Goal: Task Accomplishment & Management: Manage account settings

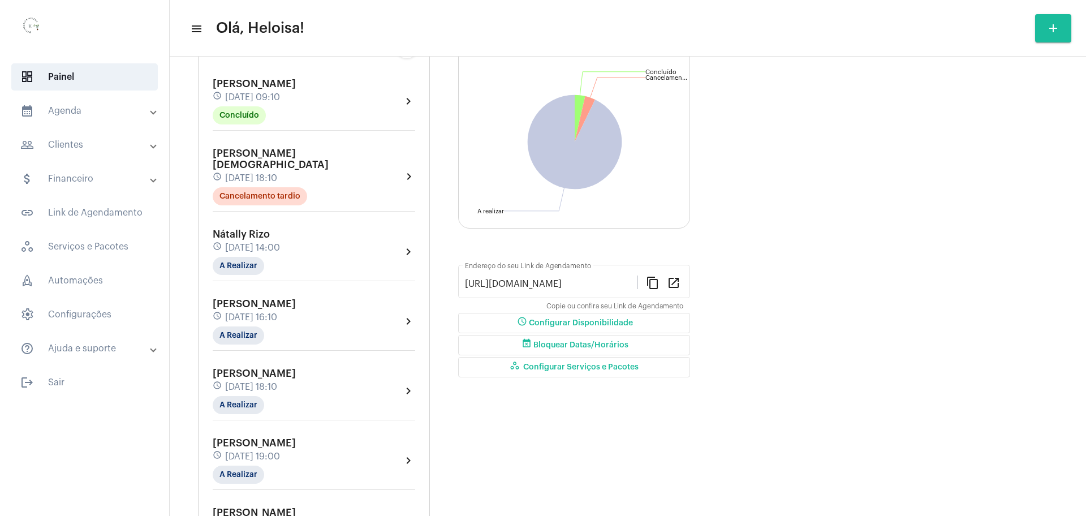
scroll to position [89, 0]
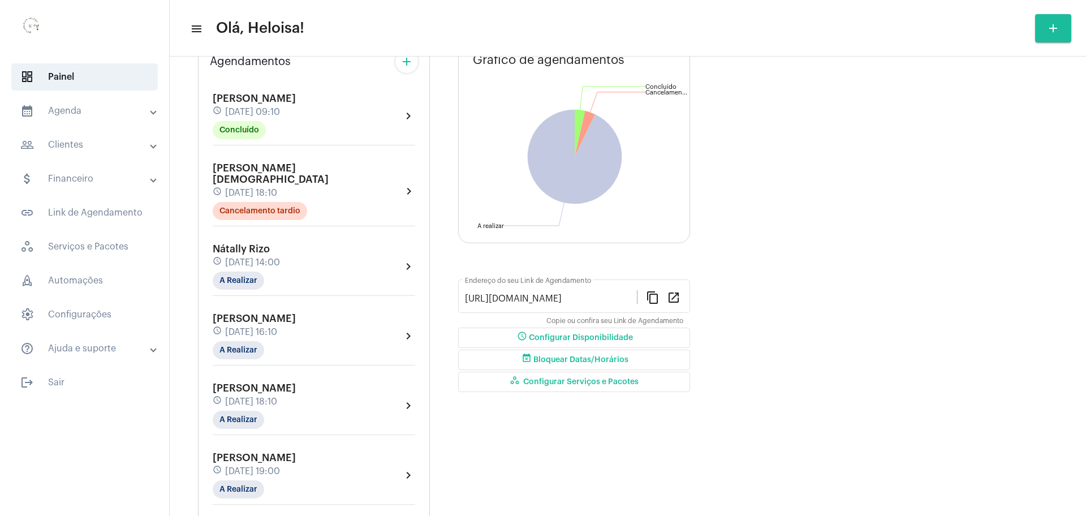
click at [56, 119] on mat-expansion-panel-header "calendar_month_outlined Agenda" at bounding box center [88, 110] width 162 height 27
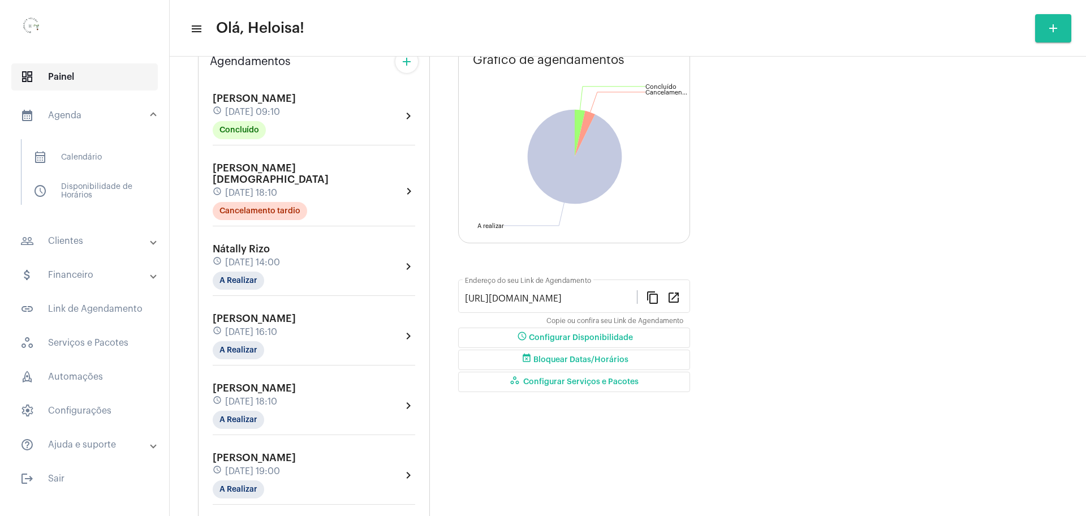
click at [47, 71] on span "dashboard Painel" at bounding box center [84, 76] width 147 height 27
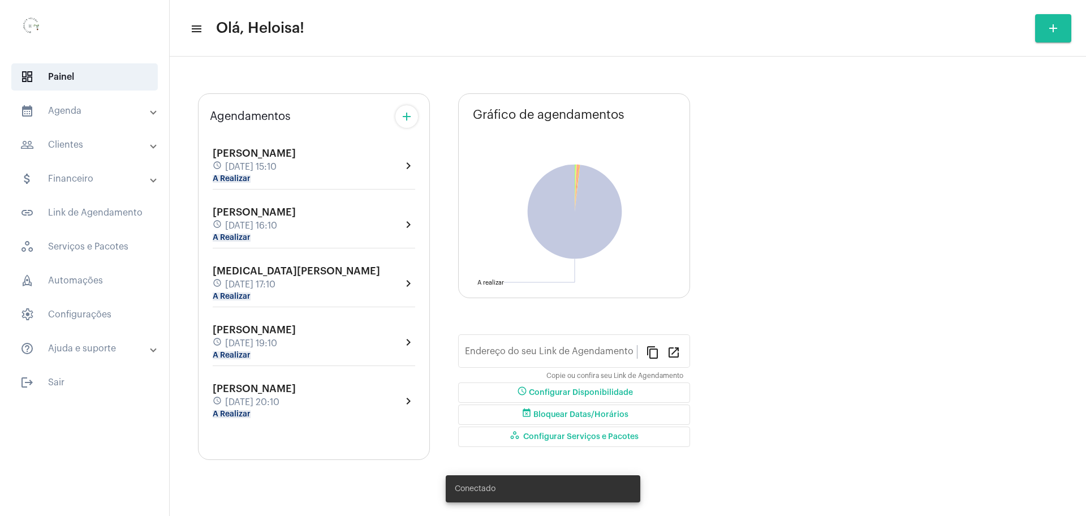
type input "[URL][DOMAIN_NAME]"
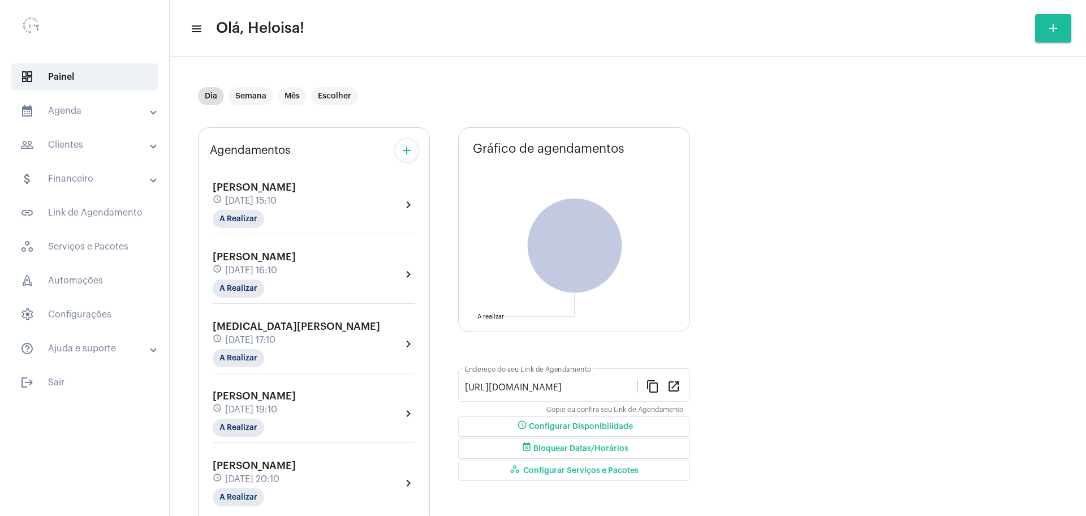
click at [239, 229] on div "[PERSON_NAME] schedule [DATE] 15:10 A Realizar chevron_right" at bounding box center [314, 208] width 208 height 58
click at [243, 218] on mat-chip "A Realizar" at bounding box center [238, 219] width 51 height 18
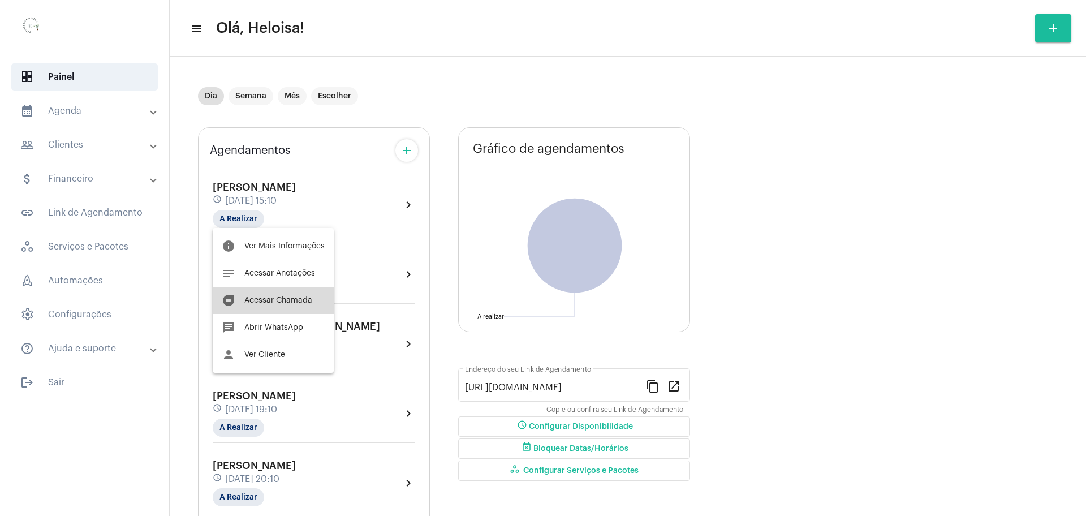
click at [287, 299] on span "Acessar Chamada" at bounding box center [278, 301] width 68 height 8
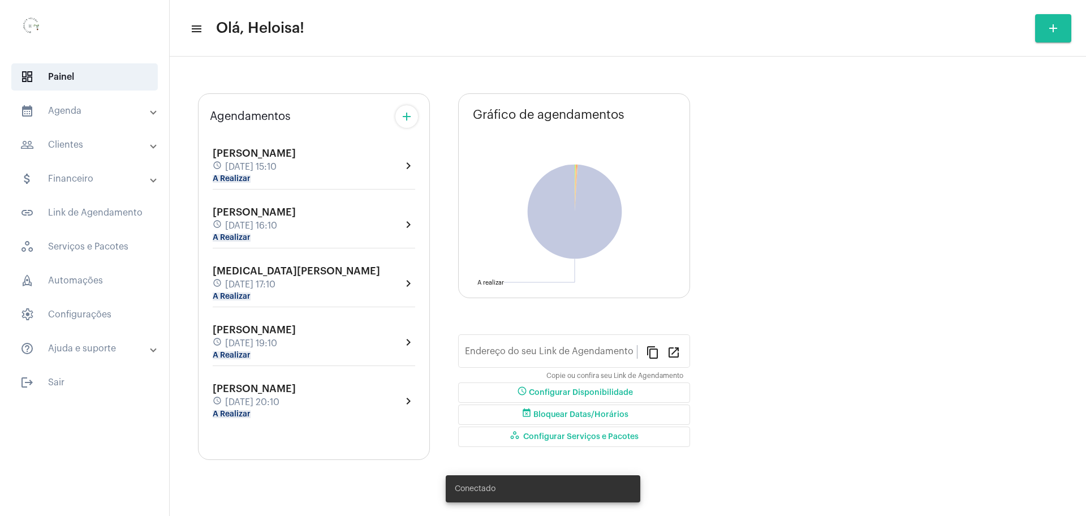
type input "[URL][DOMAIN_NAME]"
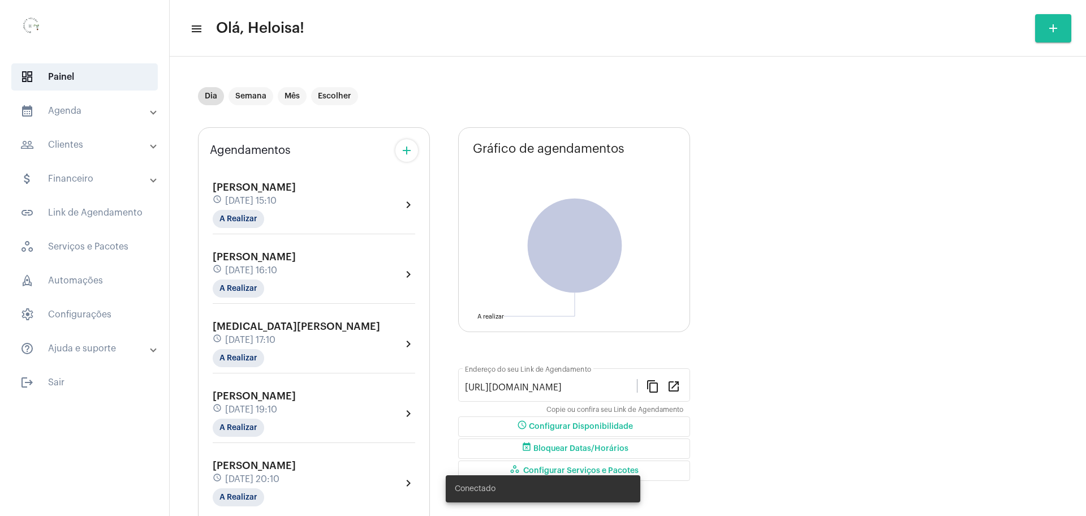
click at [268, 166] on div "Agendamentos add Maria Regina schedule 4 de setembro às 15:10 A Realizar chevro…" at bounding box center [314, 326] width 232 height 399
click at [265, 191] on span "[PERSON_NAME] [PERSON_NAME]" at bounding box center [254, 187] width 83 height 10
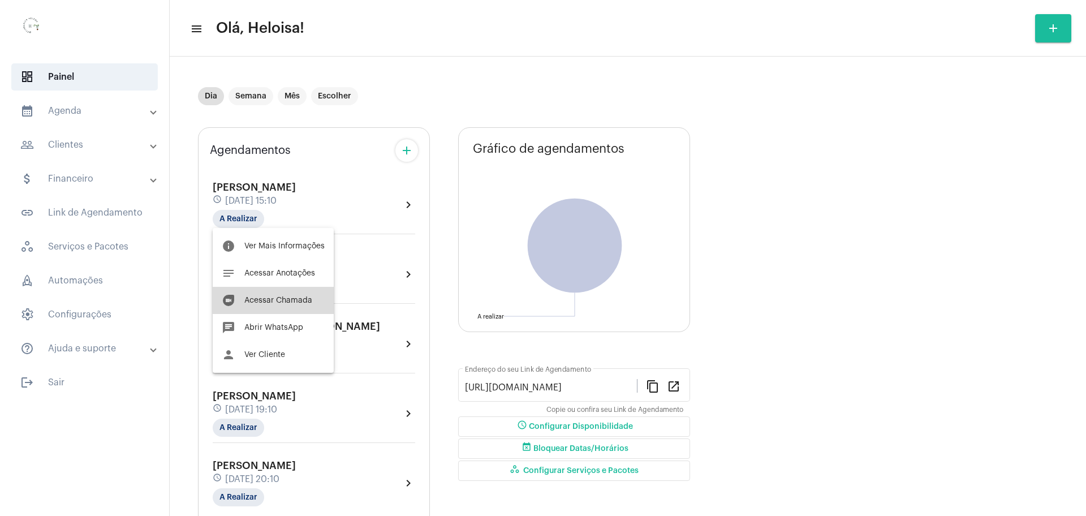
click at [287, 305] on button "duo Acessar Chamada" at bounding box center [273, 300] width 121 height 27
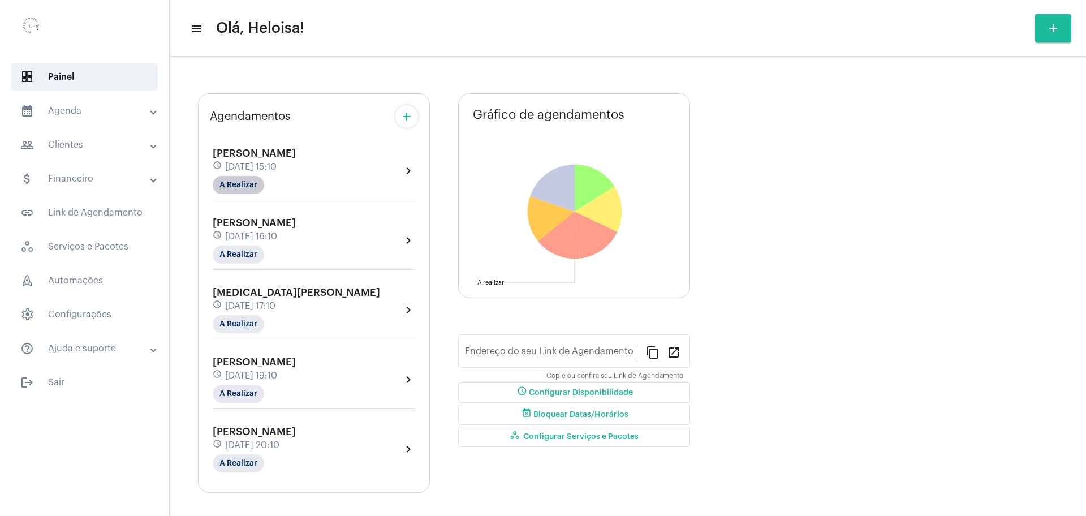
type input "[URL][DOMAIN_NAME]"
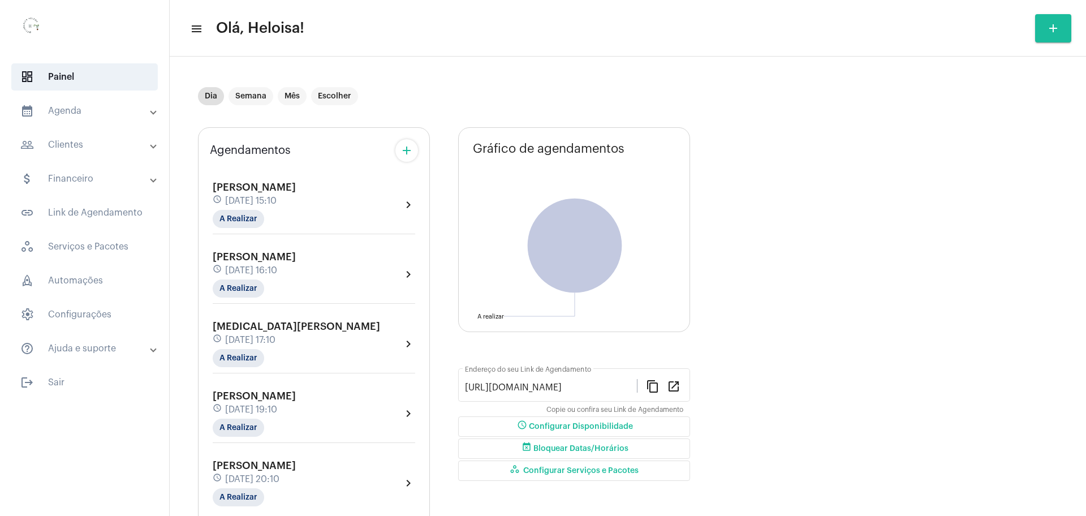
click at [255, 195] on div "schedule 4 de setembro às 15:10" at bounding box center [254, 201] width 83 height 12
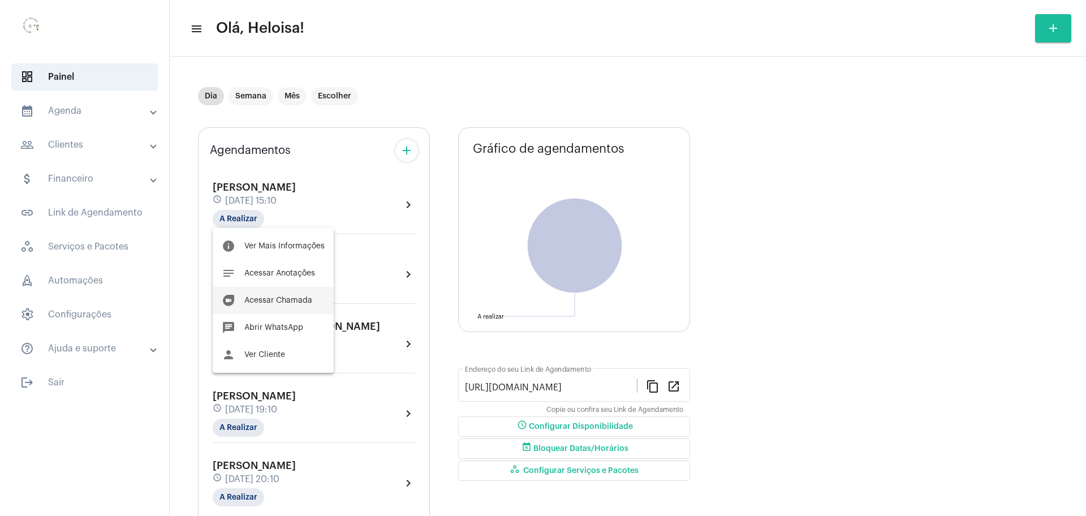
click at [280, 306] on div "info Ver Mais Informações notes Acessar Anotações duo Acessar Chamada chat Abri…" at bounding box center [543, 258] width 1086 height 516
click at [280, 306] on button "duo Acessar Chamada" at bounding box center [273, 300] width 121 height 27
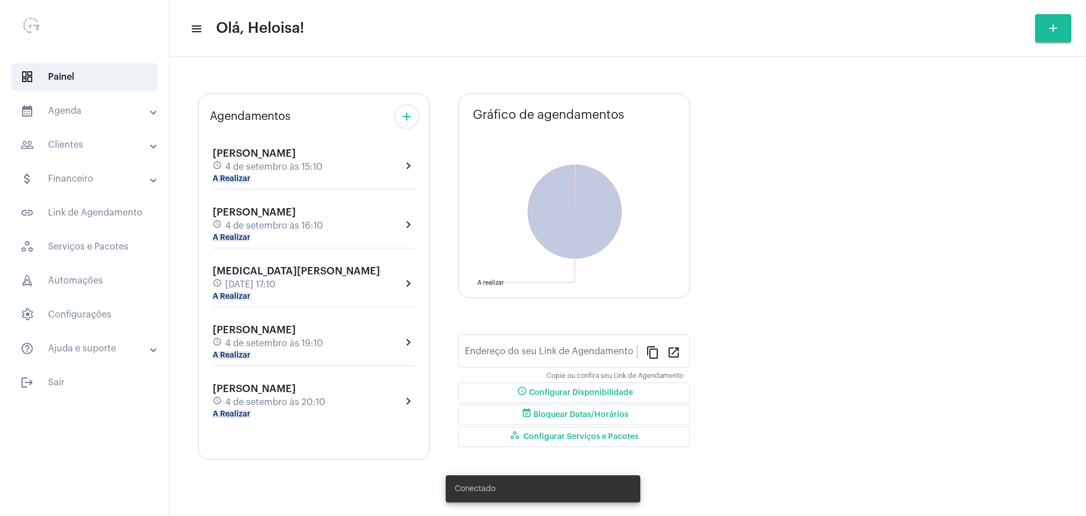
type input "[URL][DOMAIN_NAME]"
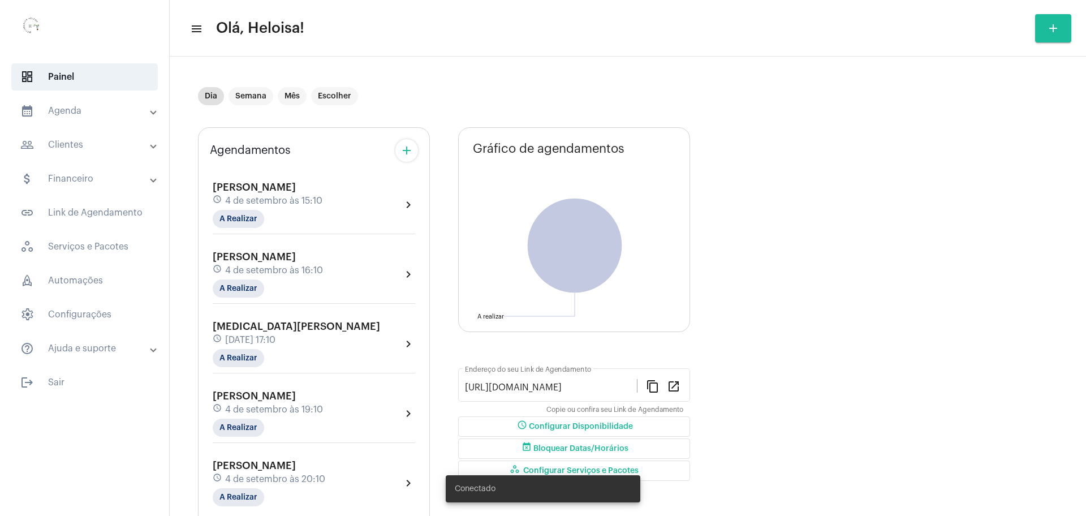
click at [243, 160] on div "Agendamentos add" at bounding box center [314, 150] width 208 height 23
click at [262, 192] on span "[PERSON_NAME]" at bounding box center [254, 187] width 83 height 10
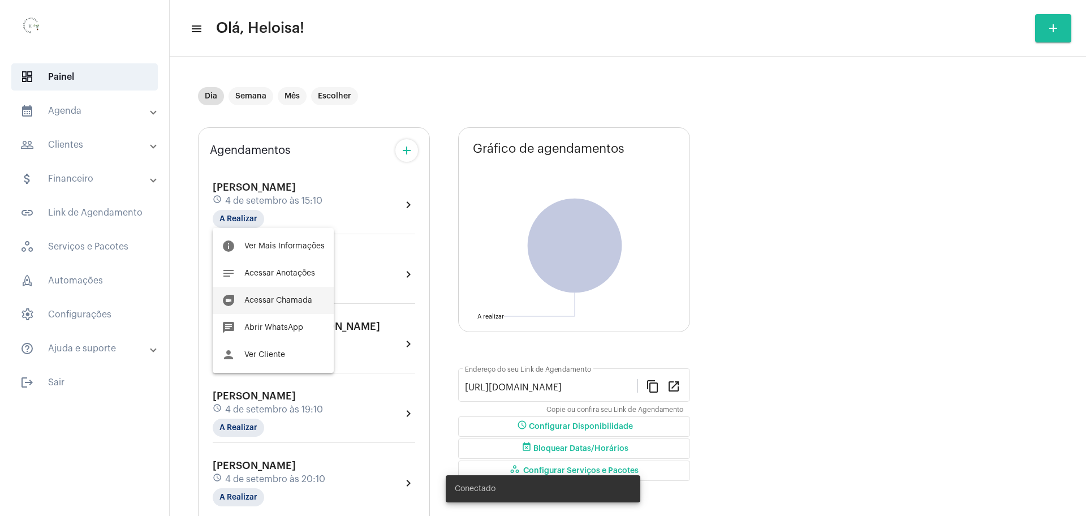
click at [283, 303] on span "Acessar Chamada" at bounding box center [278, 301] width 68 height 8
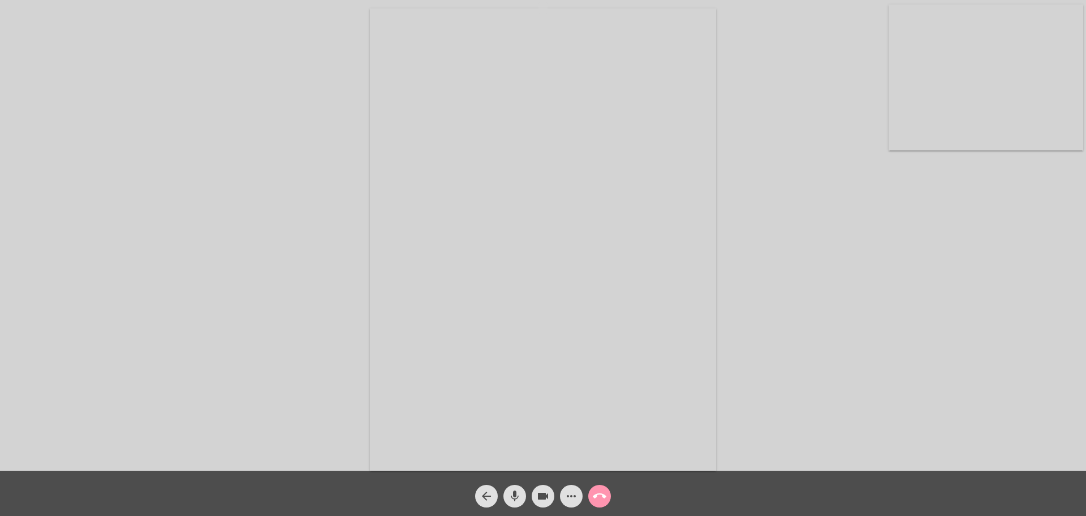
click at [71, 244] on div "Acessando Câmera e Microfone..." at bounding box center [543, 238] width 1084 height 471
click at [517, 491] on mat-icon "mic" at bounding box center [515, 496] width 14 height 14
click at [516, 502] on mat-icon "mic_off" at bounding box center [515, 496] width 14 height 14
click at [797, 204] on div "Acessando Câmera e Microfone..." at bounding box center [543, 238] width 1084 height 471
click at [272, 122] on div "Acessando Câmera e Microfone..." at bounding box center [543, 238] width 1084 height 471
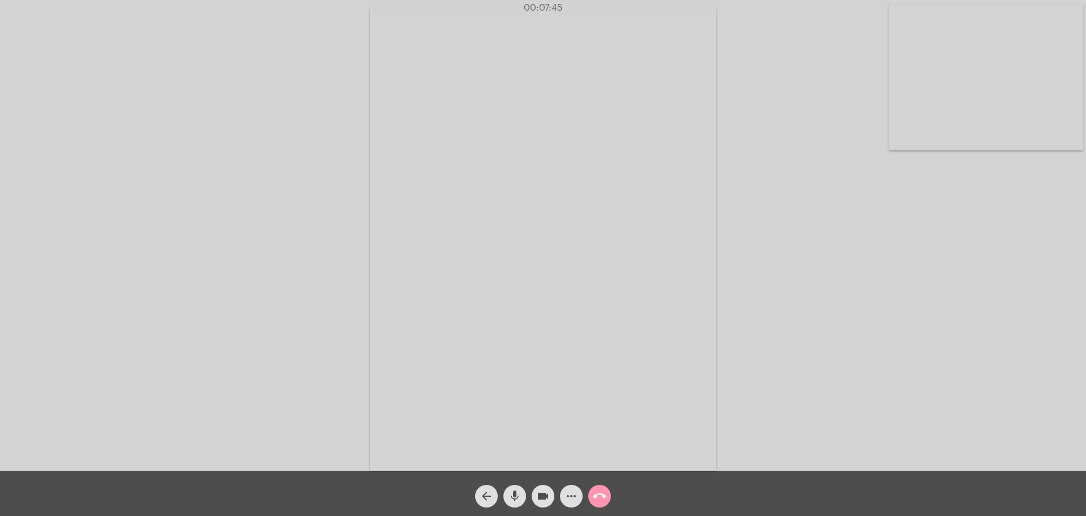
click at [1011, 259] on div "Acessando Câmera e Microfone..." at bounding box center [543, 238] width 1084 height 471
click at [966, 232] on div "Acessando Câmera e Microfone..." at bounding box center [543, 238] width 1084 height 471
click at [516, 495] on mat-icon "mic" at bounding box center [515, 496] width 14 height 14
click at [516, 495] on mat-icon "mic_off" at bounding box center [515, 496] width 14 height 14
click at [516, 495] on mat-icon "mic" at bounding box center [515, 496] width 14 height 14
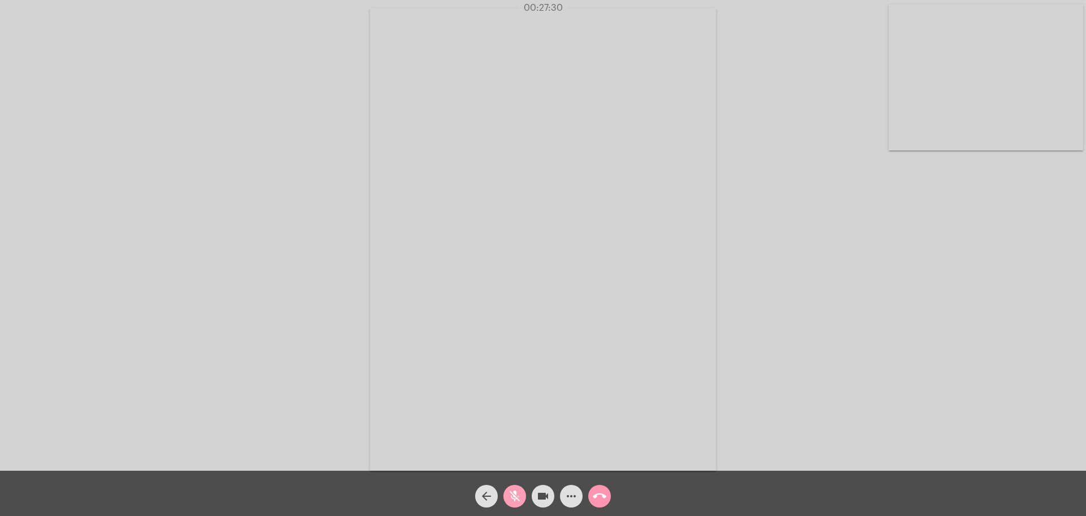
click at [516, 495] on mat-icon "mic_off" at bounding box center [515, 496] width 14 height 14
click at [517, 495] on mat-icon "mic" at bounding box center [515, 496] width 14 height 14
click at [517, 495] on mat-icon "mic_off" at bounding box center [515, 496] width 14 height 14
click at [517, 495] on mat-icon "mic" at bounding box center [515, 496] width 14 height 14
click at [574, 495] on mat-icon "more_horiz" at bounding box center [572, 496] width 14 height 14
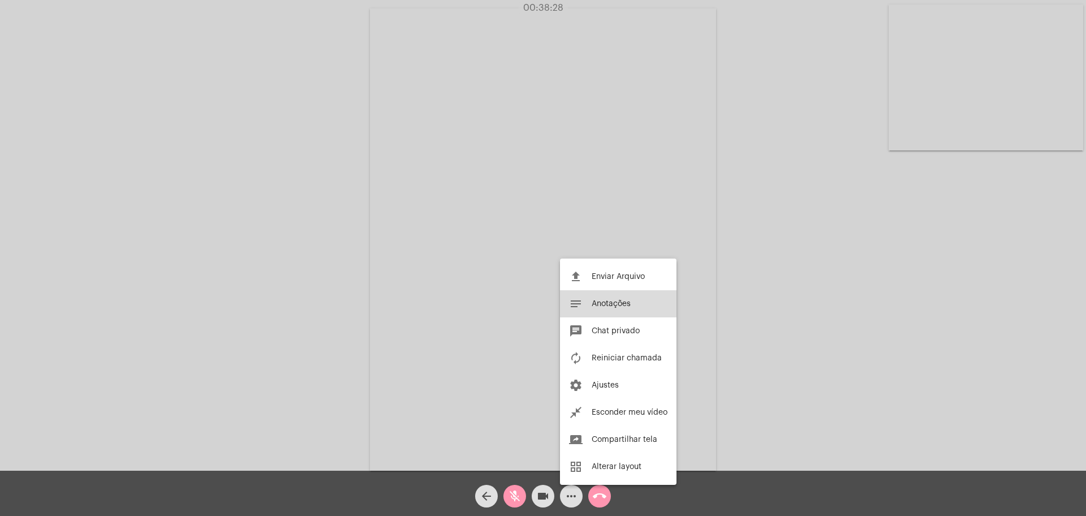
click at [596, 307] on span "Anotações" at bounding box center [611, 304] width 39 height 8
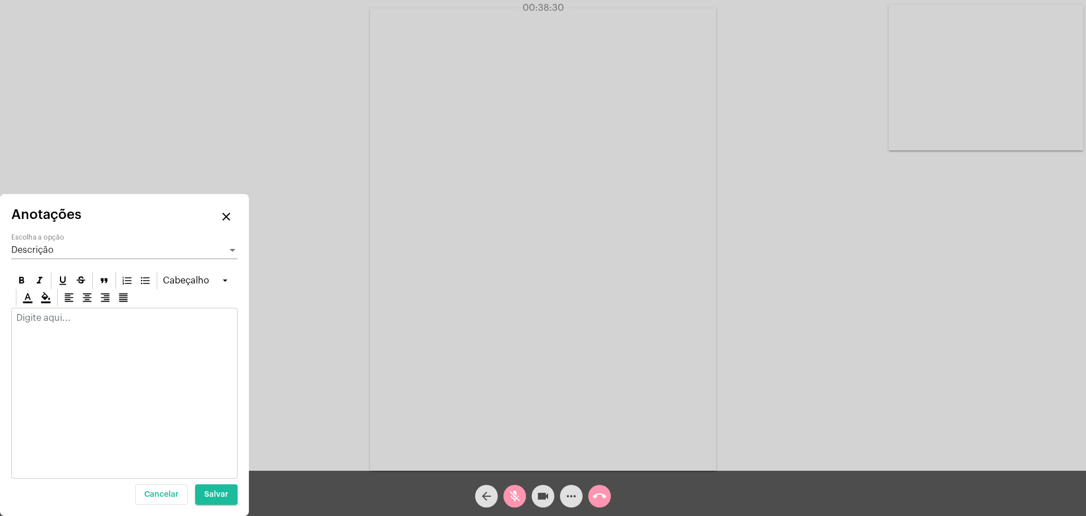
click at [176, 327] on div at bounding box center [124, 320] width 225 height 25
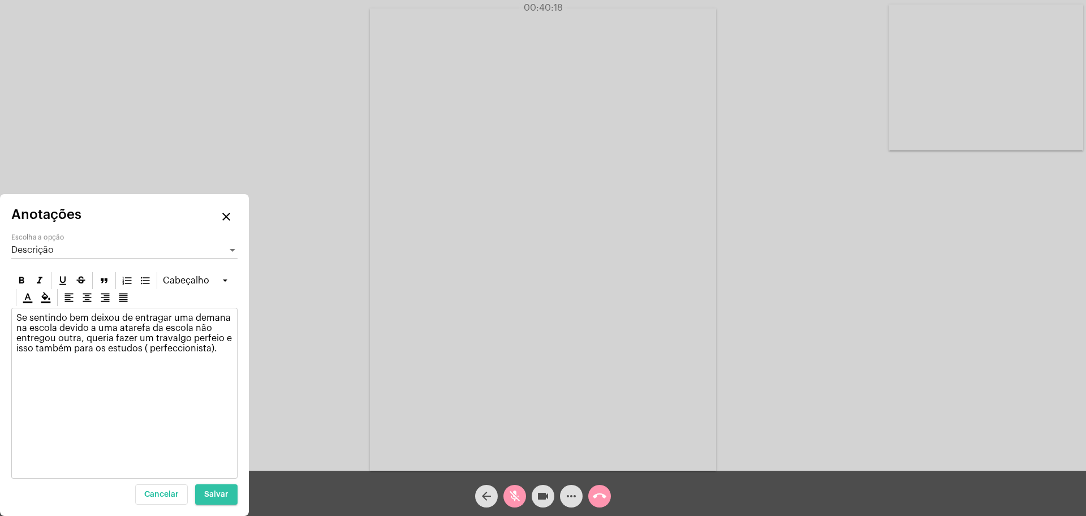
click at [212, 496] on span "Salvar" at bounding box center [216, 495] width 24 height 8
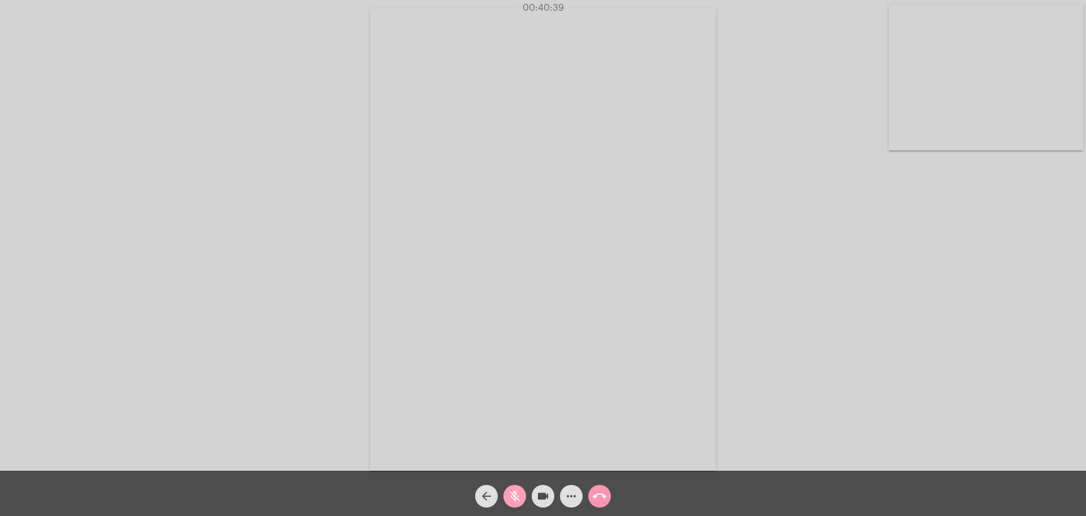
click at [519, 486] on span "mic_off" at bounding box center [515, 496] width 14 height 23
click at [516, 503] on mat-icon "mic" at bounding box center [515, 496] width 14 height 14
click at [513, 493] on mat-icon "mic_off" at bounding box center [515, 496] width 14 height 14
click at [600, 495] on mat-icon "call_end" at bounding box center [600, 496] width 14 height 14
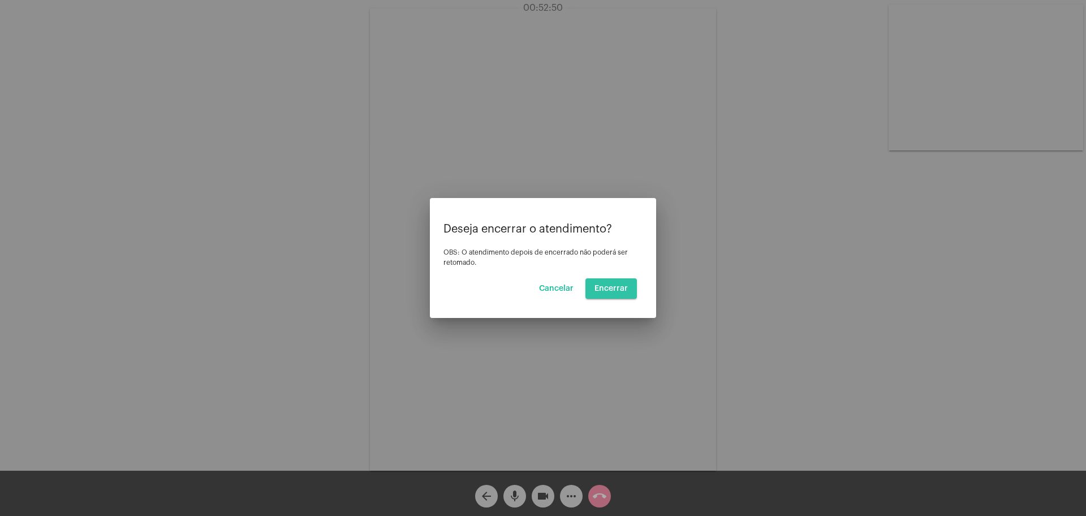
click at [613, 286] on span "Encerrar" at bounding box center [611, 289] width 33 height 8
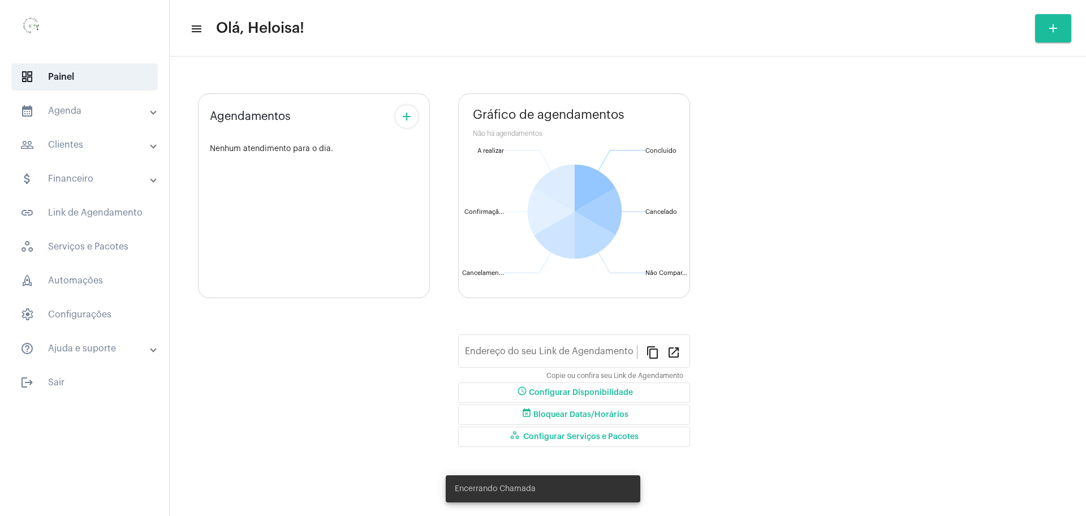
type input "[URL][DOMAIN_NAME][PERSON_NAME]"
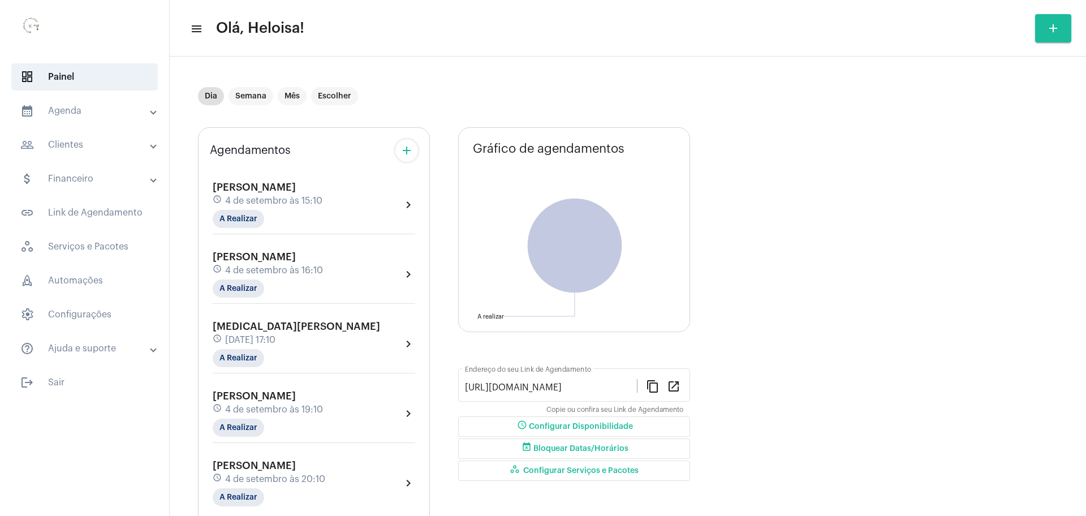
click at [226, 298] on div "Jucilene Francisca schedule 4 de setembro às 16:10 A Realizar chevron_right" at bounding box center [314, 277] width 208 height 58
click at [233, 295] on mat-chip "A Realizar" at bounding box center [238, 289] width 51 height 18
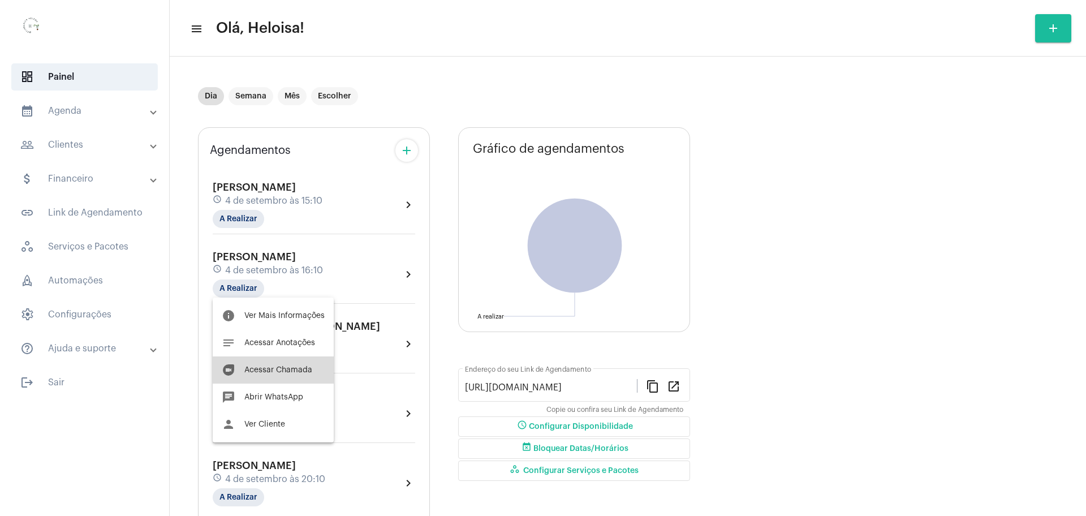
click at [294, 373] on span "Acessar Chamada" at bounding box center [278, 370] width 68 height 8
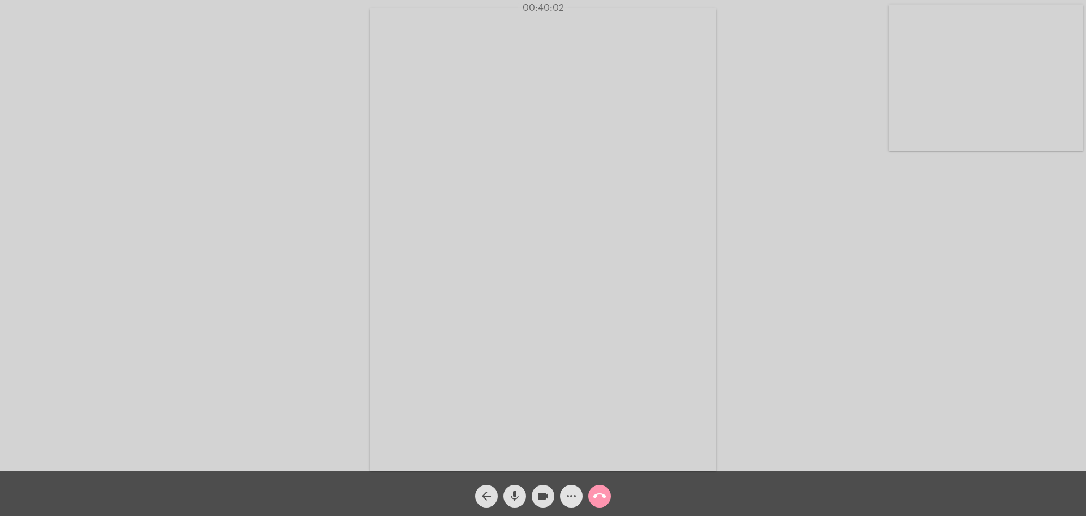
click at [568, 495] on mat-icon "more_horiz" at bounding box center [572, 496] width 14 height 14
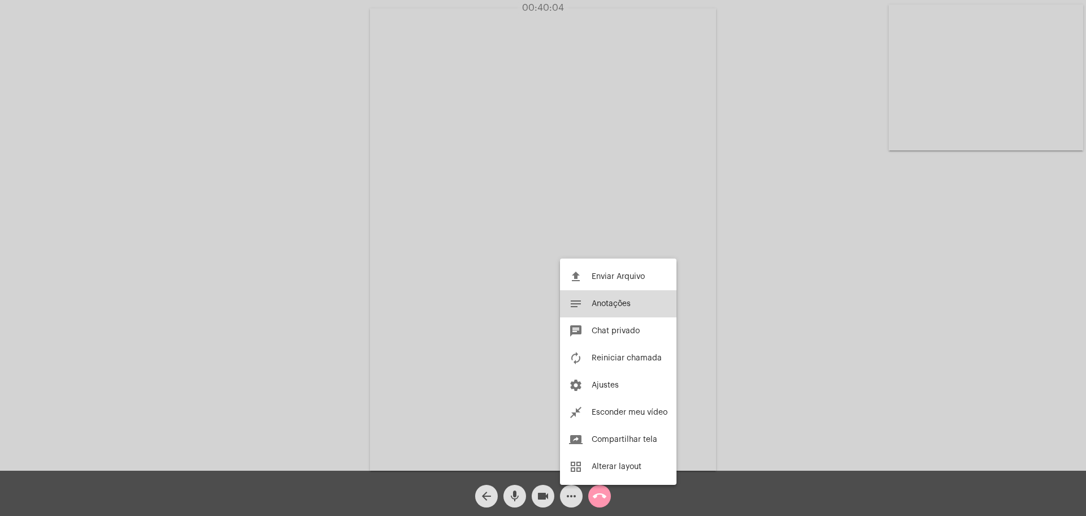
click at [627, 305] on span "Anotações" at bounding box center [611, 304] width 39 height 8
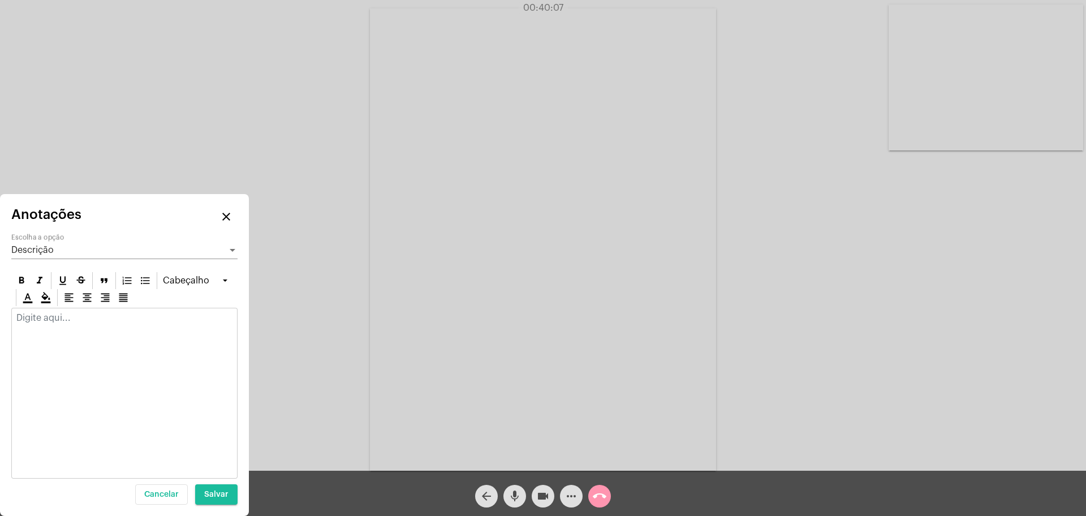
click at [177, 314] on p at bounding box center [124, 318] width 216 height 10
click at [508, 489] on mat-icon "mic" at bounding box center [515, 496] width 14 height 14
click at [128, 311] on div at bounding box center [124, 320] width 225 height 25
click at [220, 496] on span "Salvar" at bounding box center [216, 495] width 24 height 8
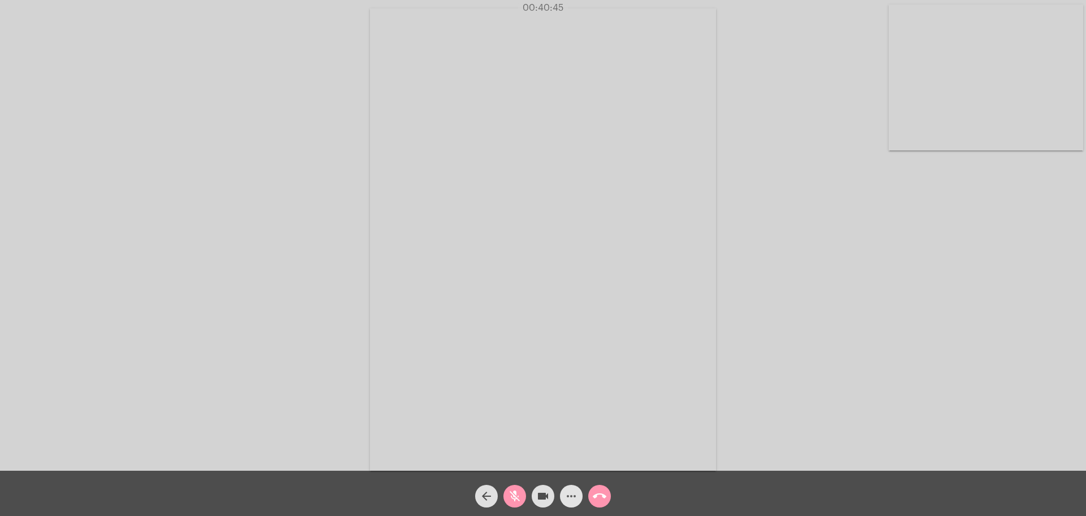
click at [568, 498] on mat-icon "more_horiz" at bounding box center [572, 496] width 14 height 14
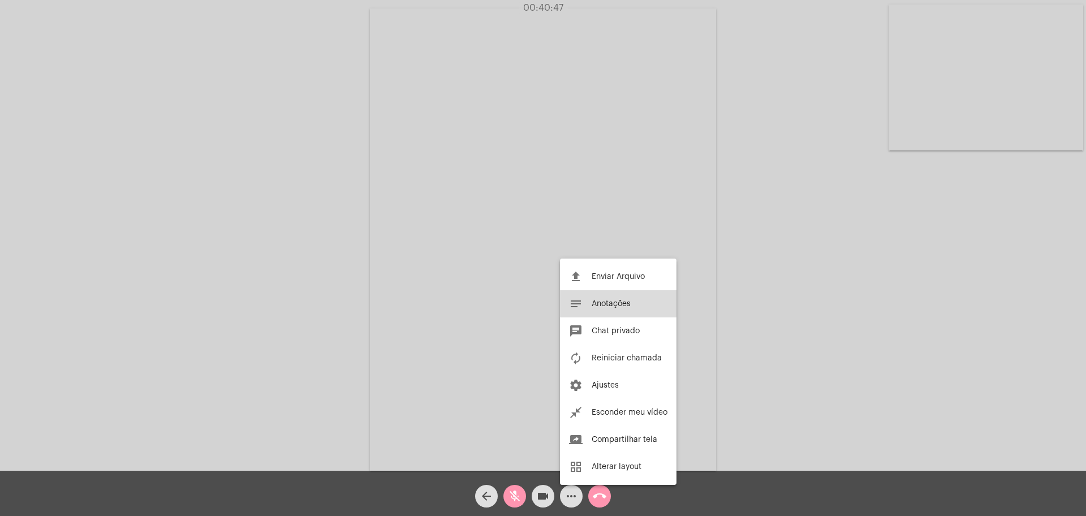
click at [600, 305] on span "Anotações" at bounding box center [611, 304] width 39 height 8
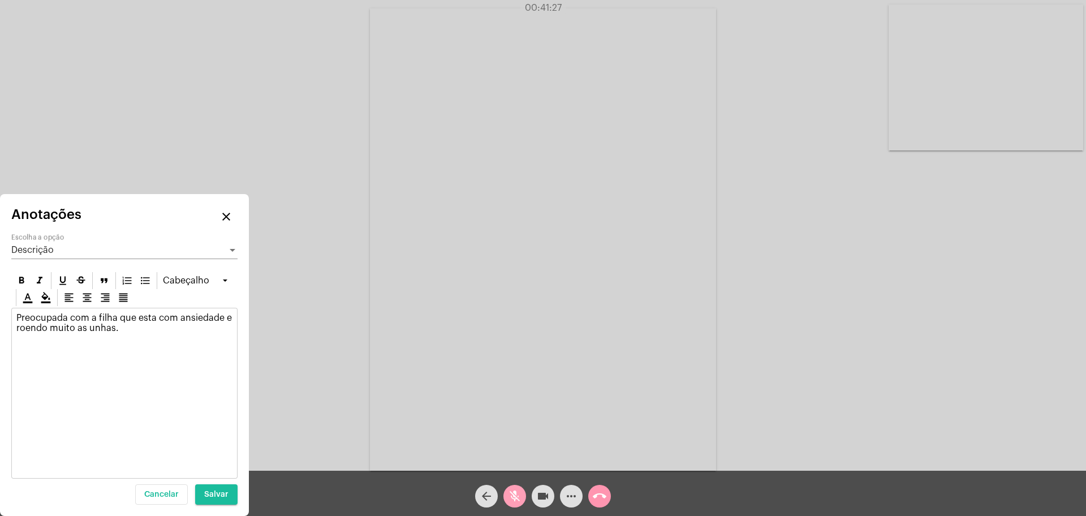
click at [513, 498] on mat-icon "mic_off" at bounding box center [515, 496] width 14 height 14
click at [149, 337] on div "Preocupada com a filha que esta com ansiedade e roendo muito as unhas." at bounding box center [124, 325] width 225 height 35
click at [221, 216] on mat-icon "close" at bounding box center [227, 217] width 14 height 14
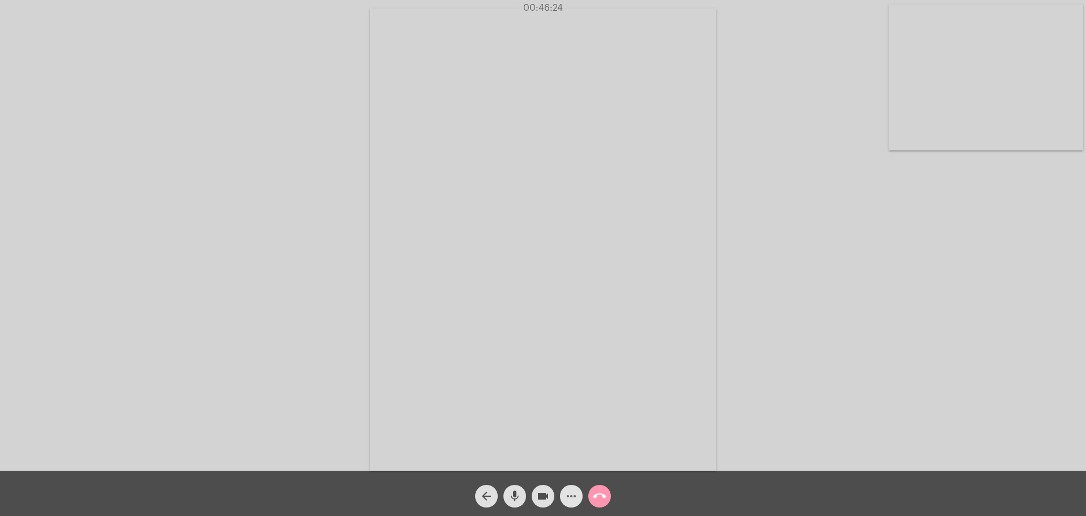
click at [570, 490] on mat-icon "more_horiz" at bounding box center [572, 496] width 14 height 14
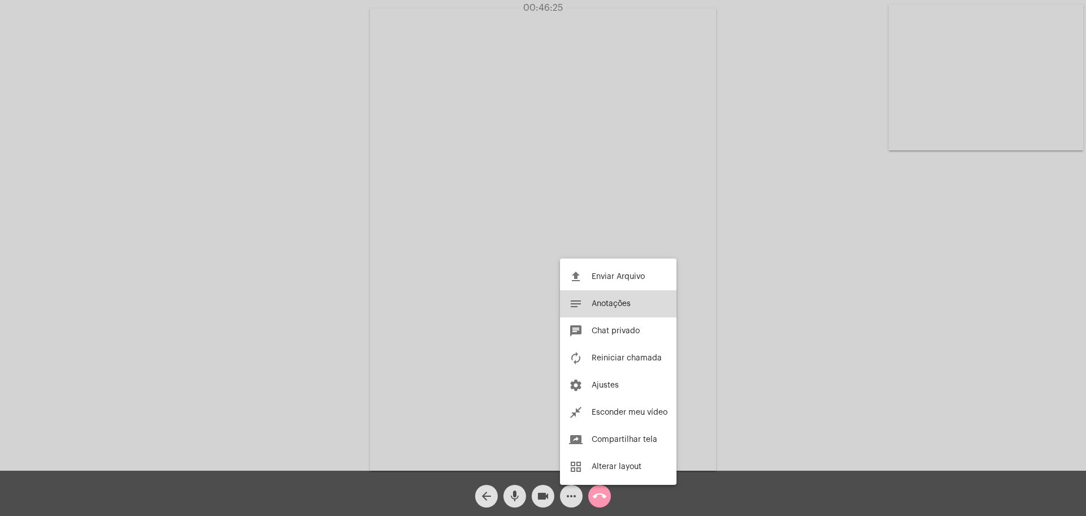
click at [602, 300] on span "Anotações" at bounding box center [611, 304] width 39 height 8
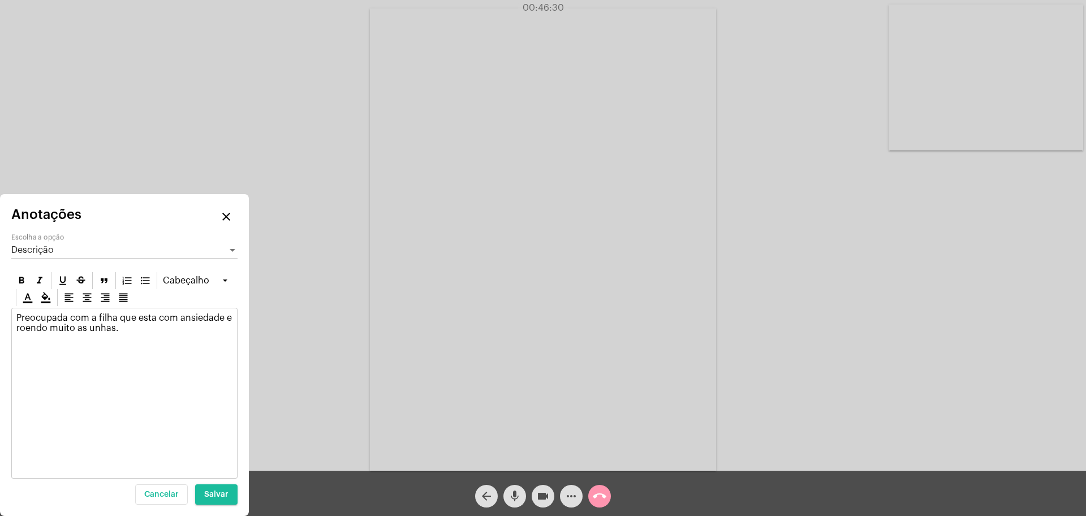
click at [148, 322] on p "Preocupada com a filha que esta com ansiedade e roendo muito as unhas." at bounding box center [124, 323] width 216 height 20
click at [144, 334] on div "Preocupada com a filha que esta com ansiedade e roendo muito as unhas." at bounding box center [124, 325] width 225 height 35
click at [508, 497] on mat-icon "mic" at bounding box center [515, 496] width 14 height 14
click at [508, 497] on mat-icon "mic_off" at bounding box center [515, 496] width 14 height 14
click at [190, 336] on div "Preocupada com a filha que esta com ansiedade e roendo muito as unhas." at bounding box center [124, 325] width 225 height 35
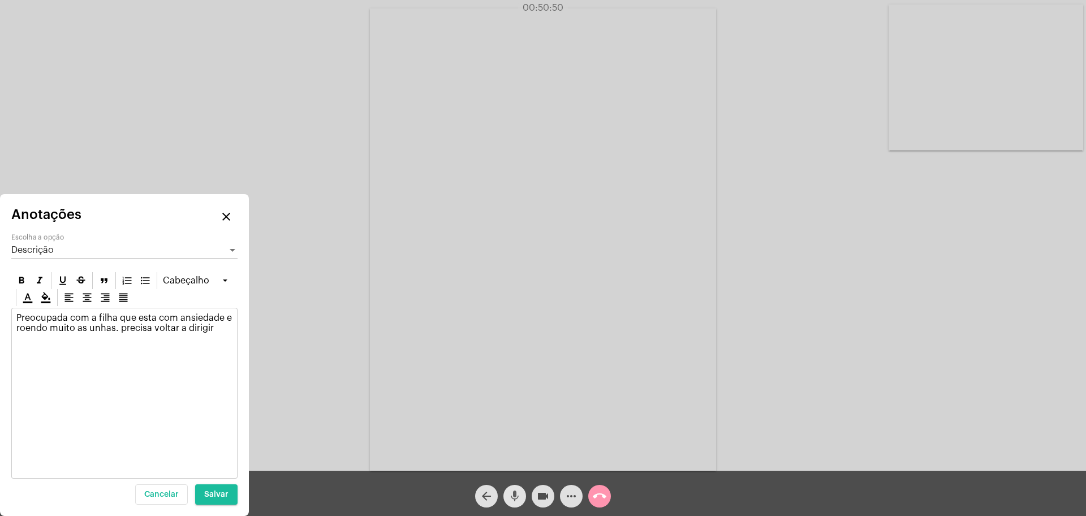
click at [514, 501] on mat-icon "mic" at bounding box center [515, 496] width 14 height 14
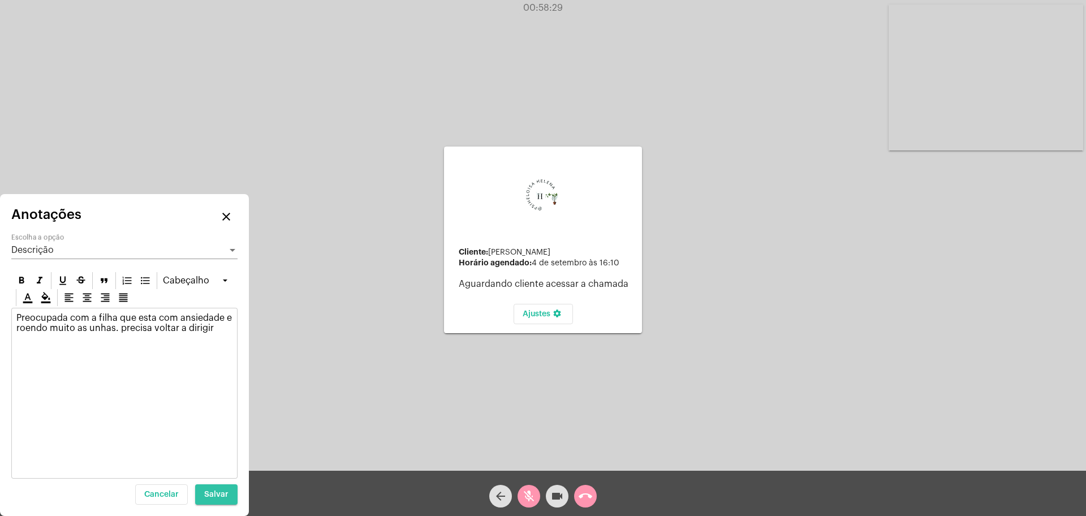
click at [226, 492] on span "Salvar" at bounding box center [216, 495] width 24 height 8
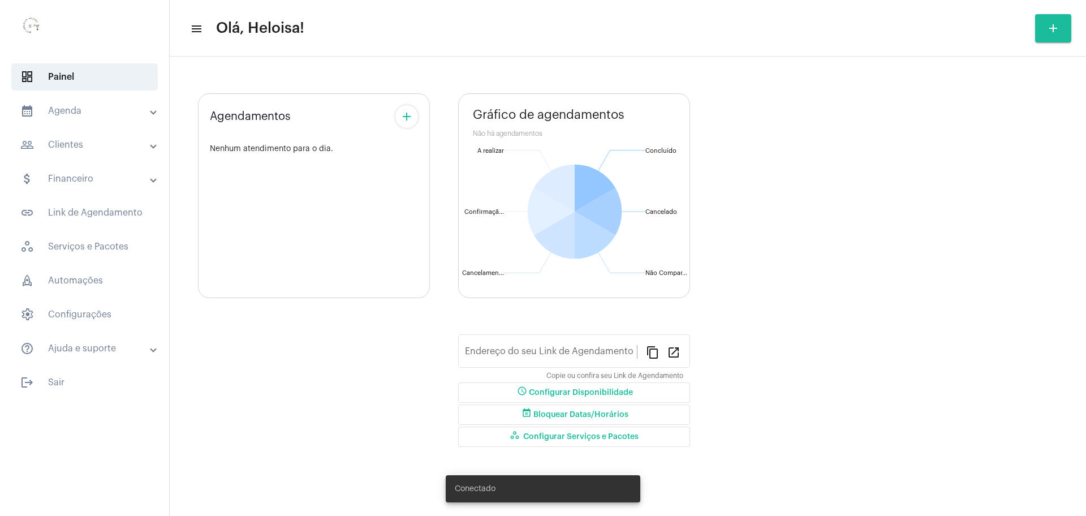
type input "[URL][DOMAIN_NAME][PERSON_NAME]"
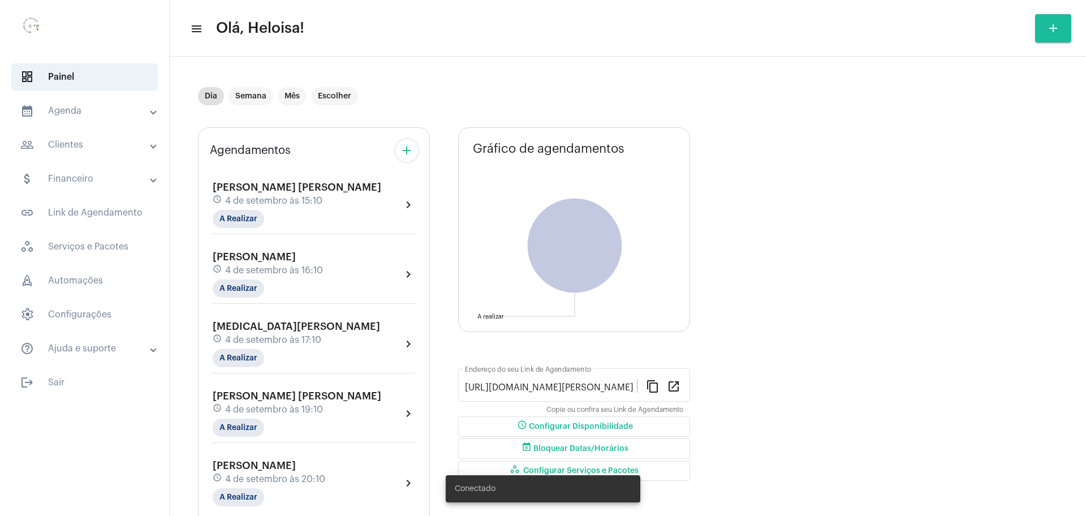
click at [266, 327] on span "[MEDICAL_DATA][PERSON_NAME]" at bounding box center [296, 326] width 167 height 10
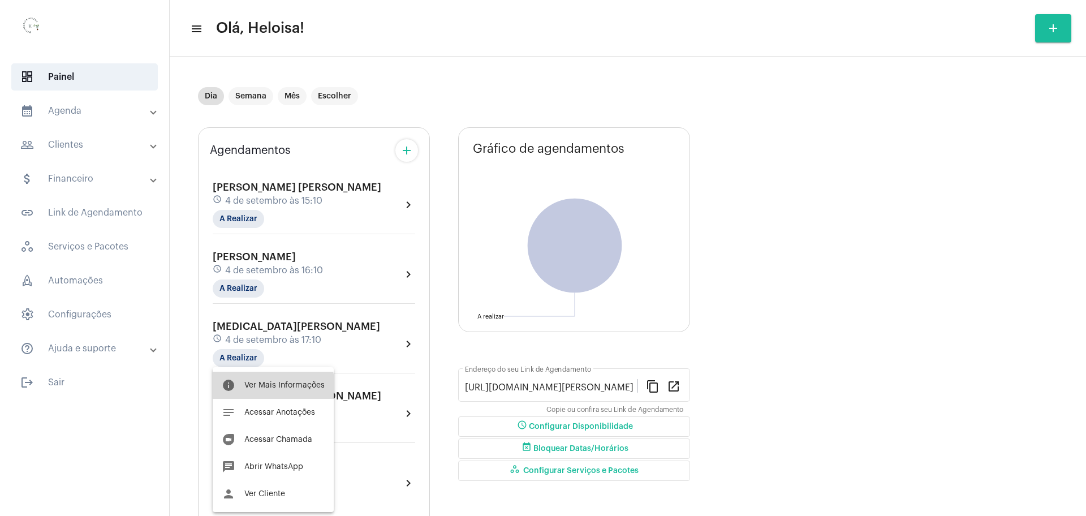
click at [268, 392] on button "info Ver Mais Informações" at bounding box center [273, 385] width 121 height 27
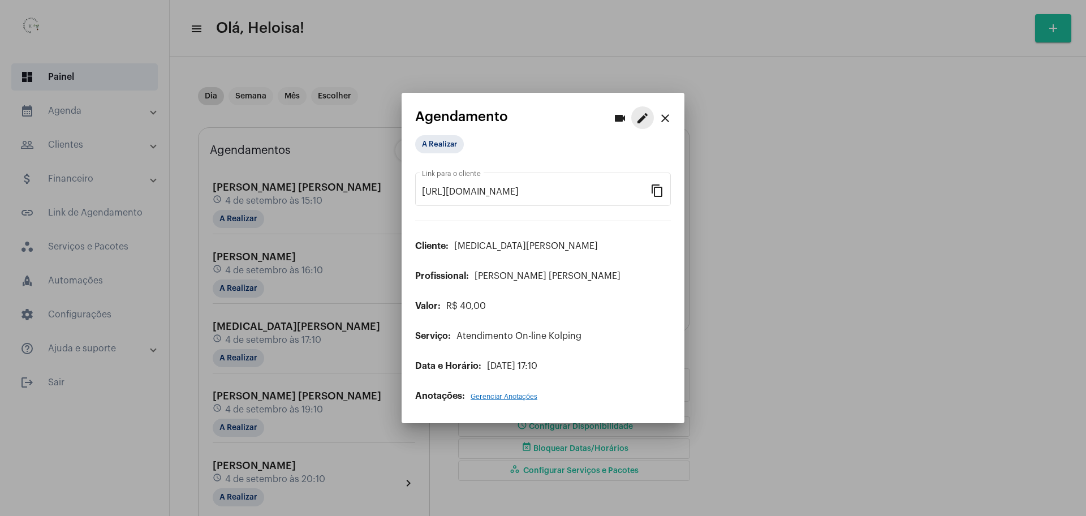
click at [642, 122] on mat-icon "edit" at bounding box center [643, 118] width 14 height 14
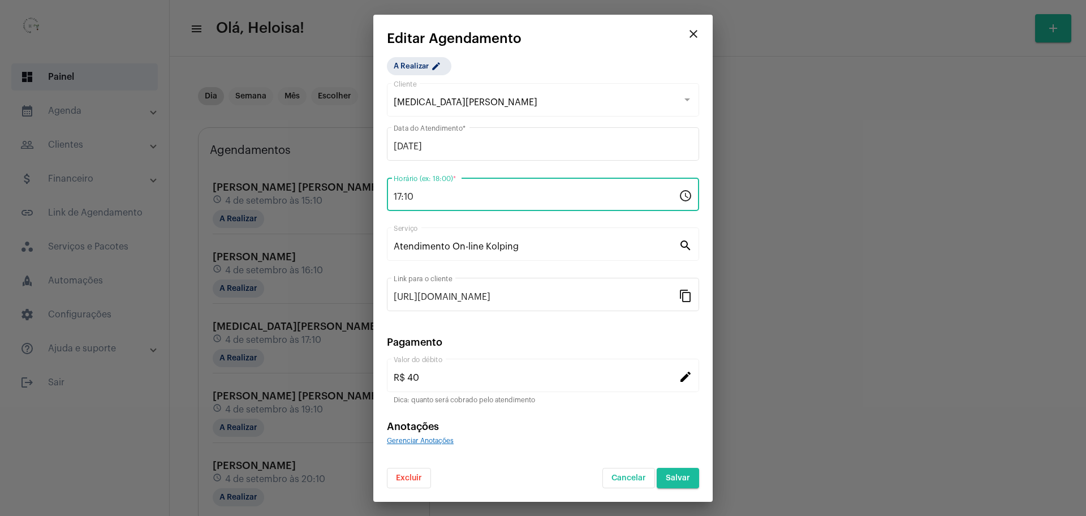
click at [446, 195] on input "17:10" at bounding box center [536, 197] width 285 height 10
type input "17:20"
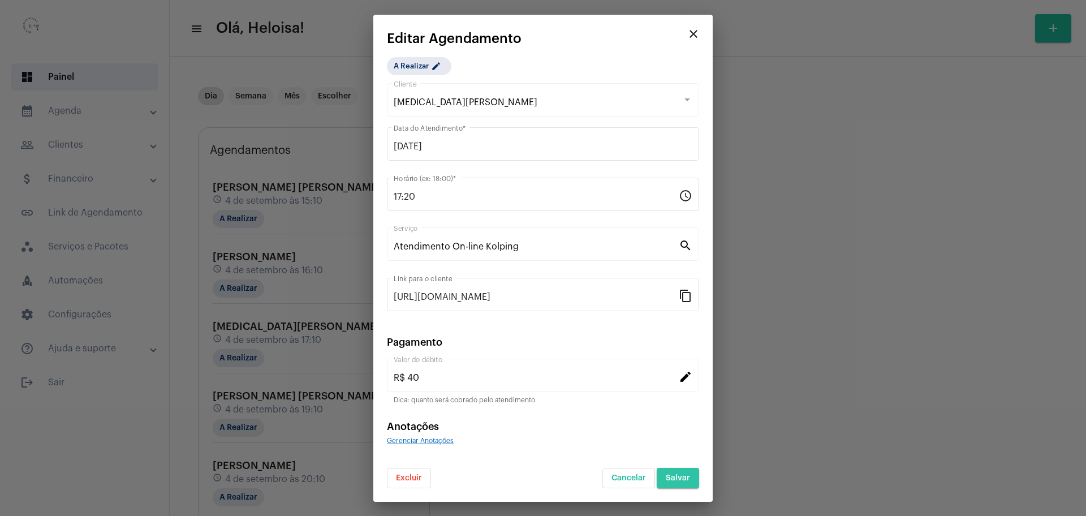
click at [675, 476] on span "Salvar" at bounding box center [678, 478] width 24 height 8
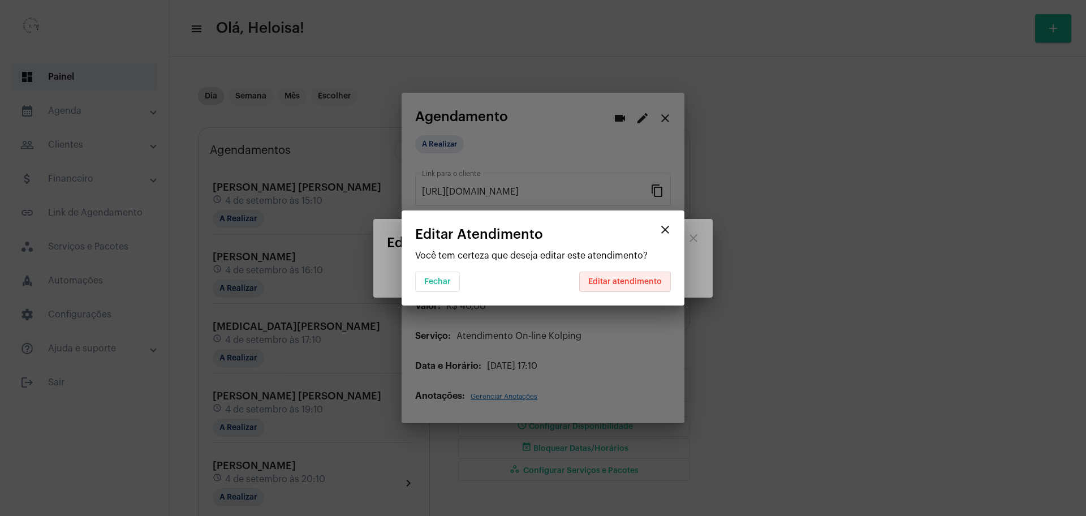
click at [624, 280] on span "Editar atendimento" at bounding box center [625, 282] width 74 height 8
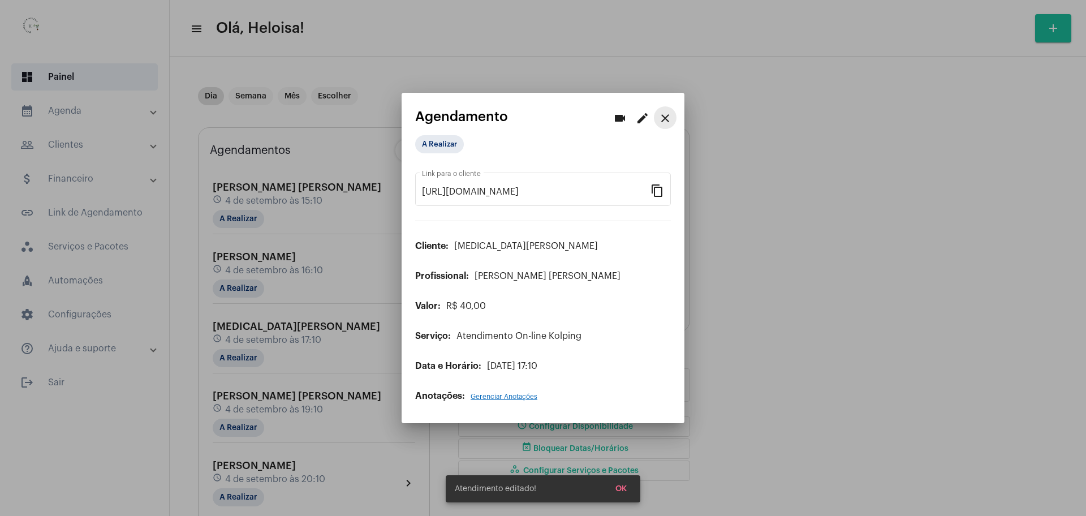
click at [664, 119] on mat-icon "close" at bounding box center [666, 118] width 14 height 14
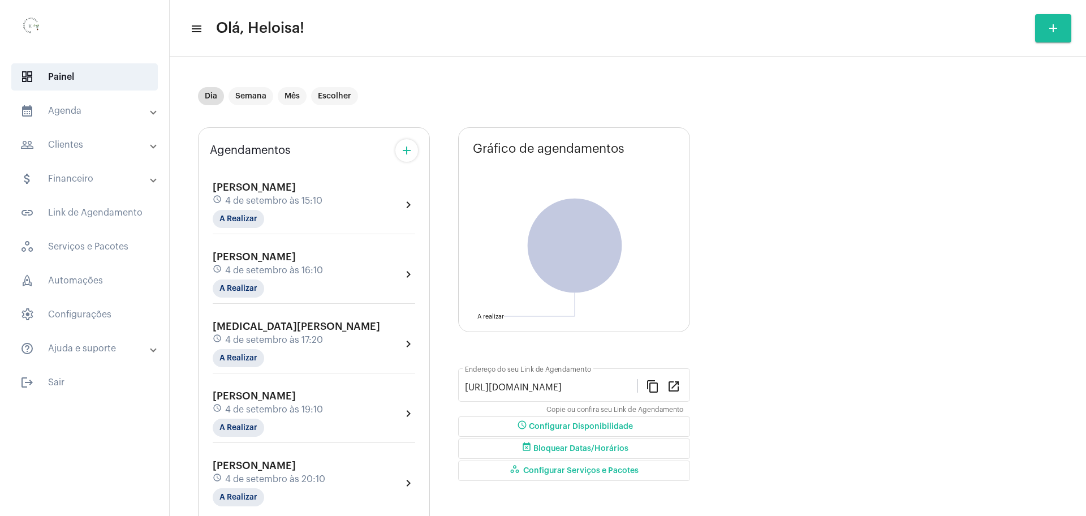
click at [290, 256] on span "[PERSON_NAME]" at bounding box center [254, 257] width 83 height 10
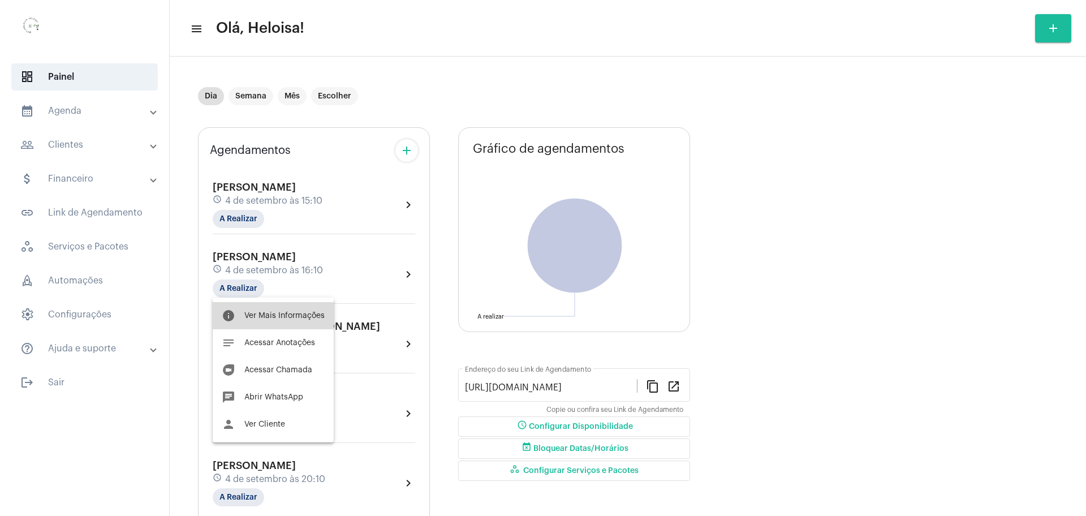
click at [280, 314] on span "Ver Mais Informações" at bounding box center [284, 316] width 80 height 8
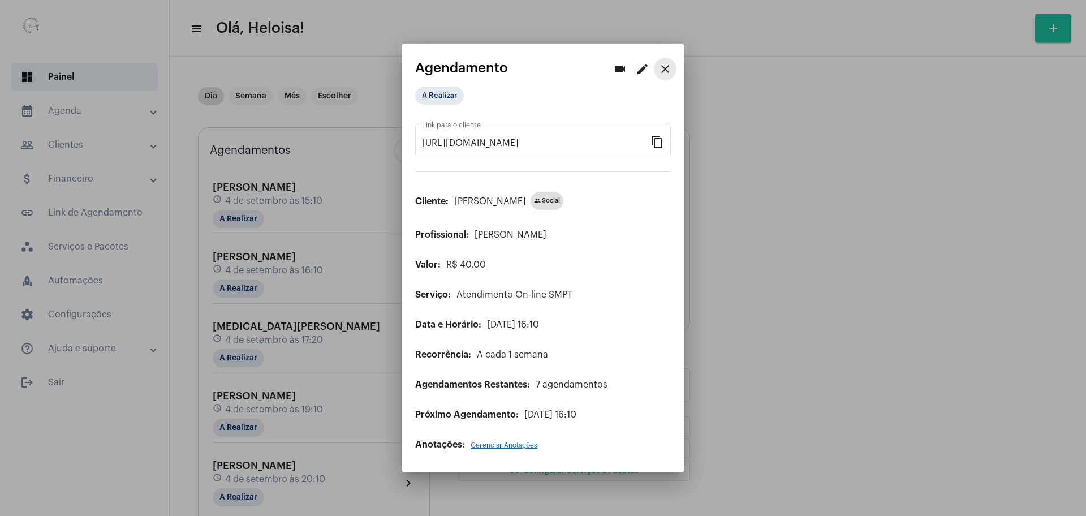
click at [671, 67] on mat-icon "close" at bounding box center [666, 69] width 14 height 14
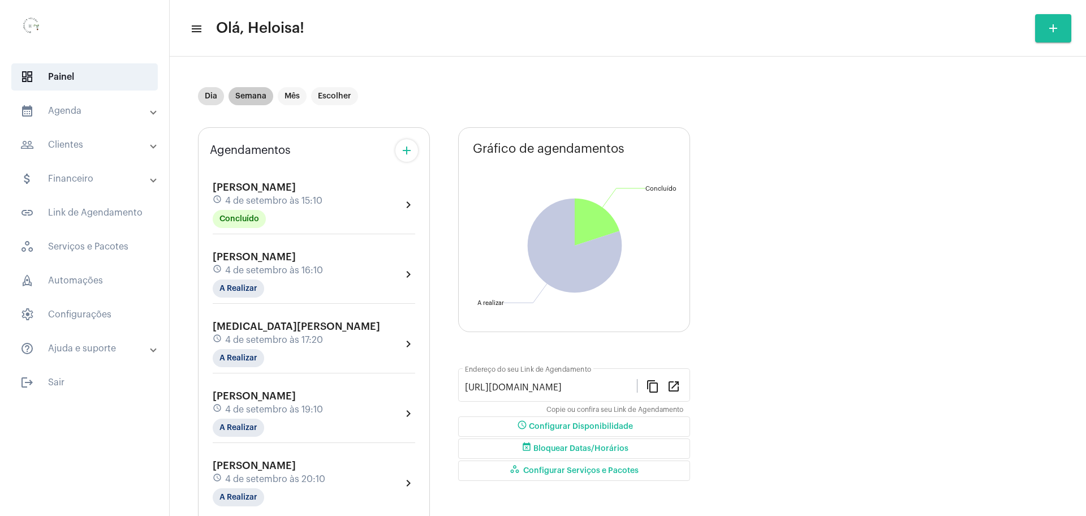
click at [258, 98] on mat-chip "Semana" at bounding box center [251, 96] width 45 height 18
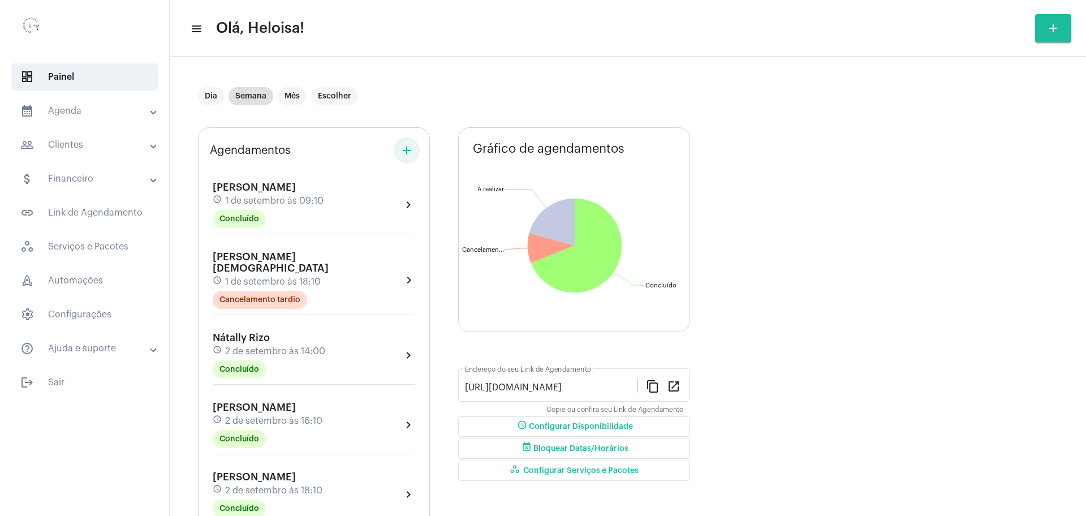
click at [413, 148] on mat-icon "add" at bounding box center [407, 151] width 14 height 14
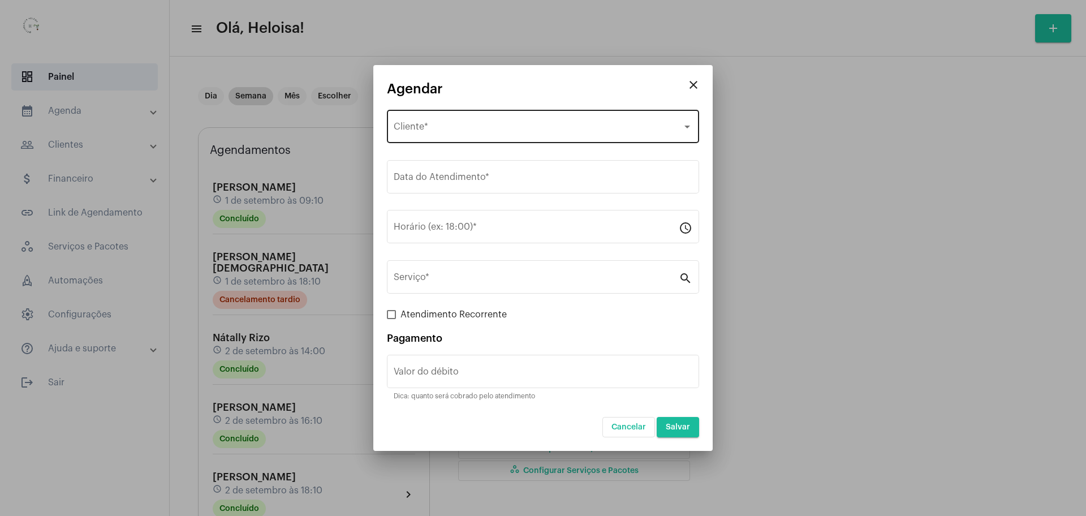
click at [473, 128] on span "Selecione o Cliente" at bounding box center [538, 129] width 289 height 10
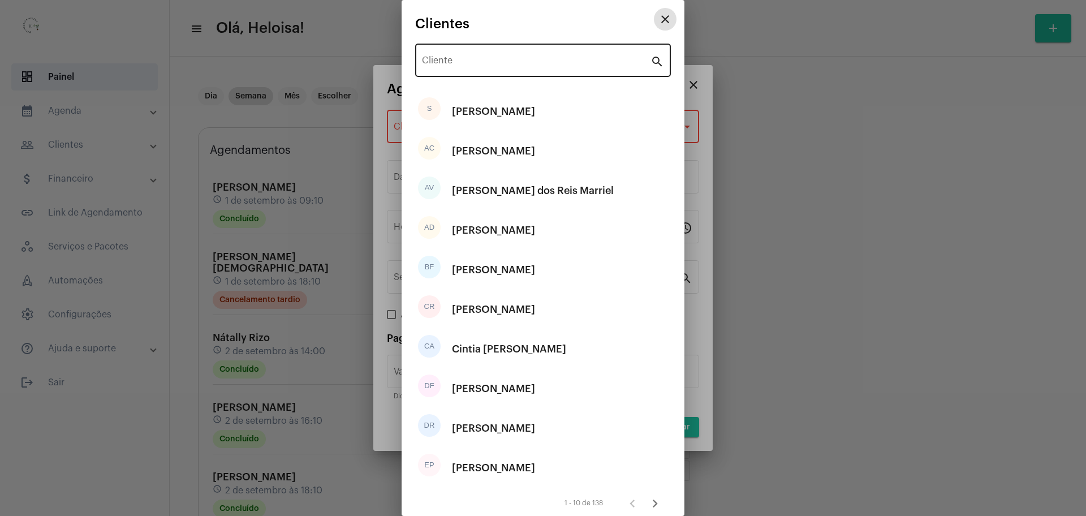
click at [486, 55] on div "Cliente" at bounding box center [536, 59] width 229 height 36
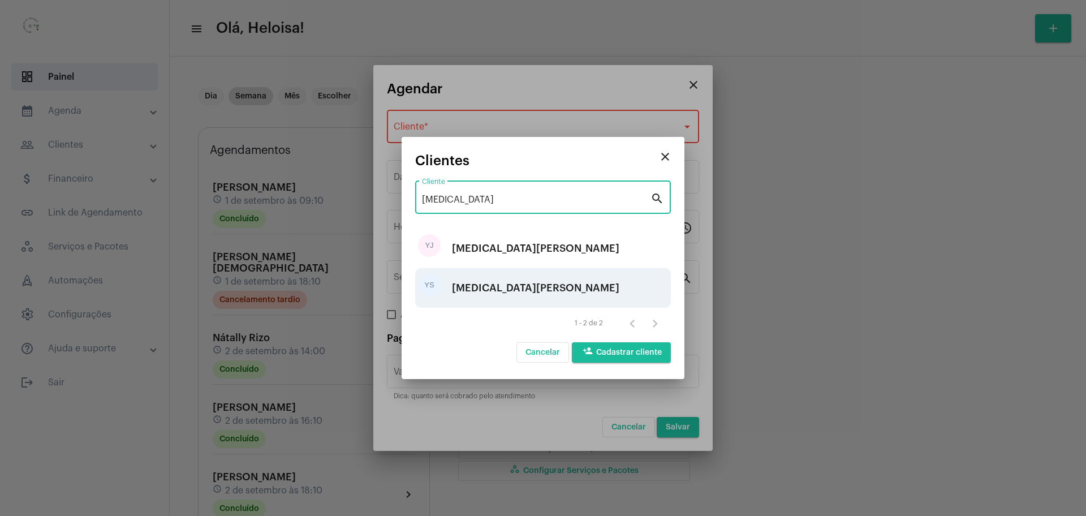
type input "[MEDICAL_DATA]"
click at [498, 282] on div "[MEDICAL_DATA][PERSON_NAME]" at bounding box center [535, 288] width 167 height 34
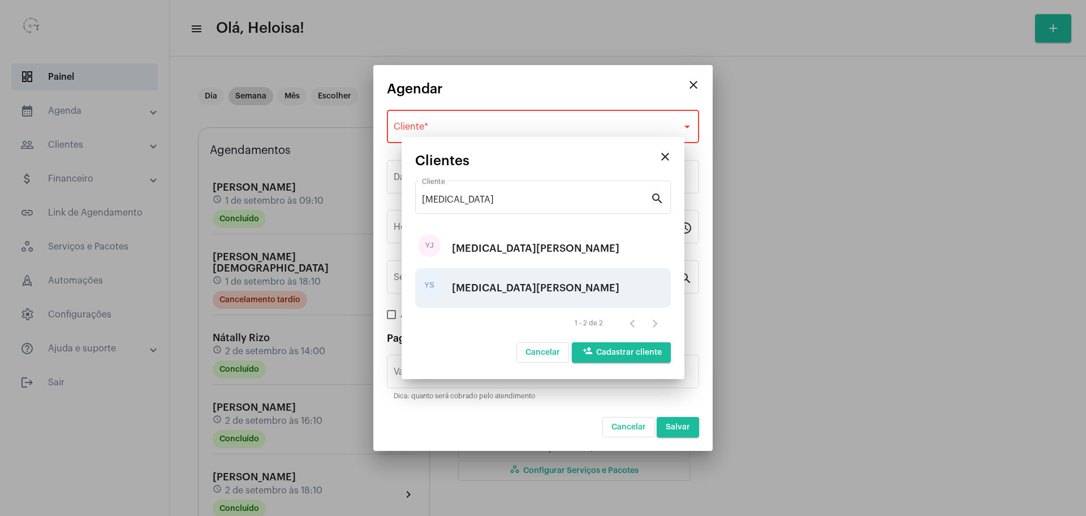
type input "R$"
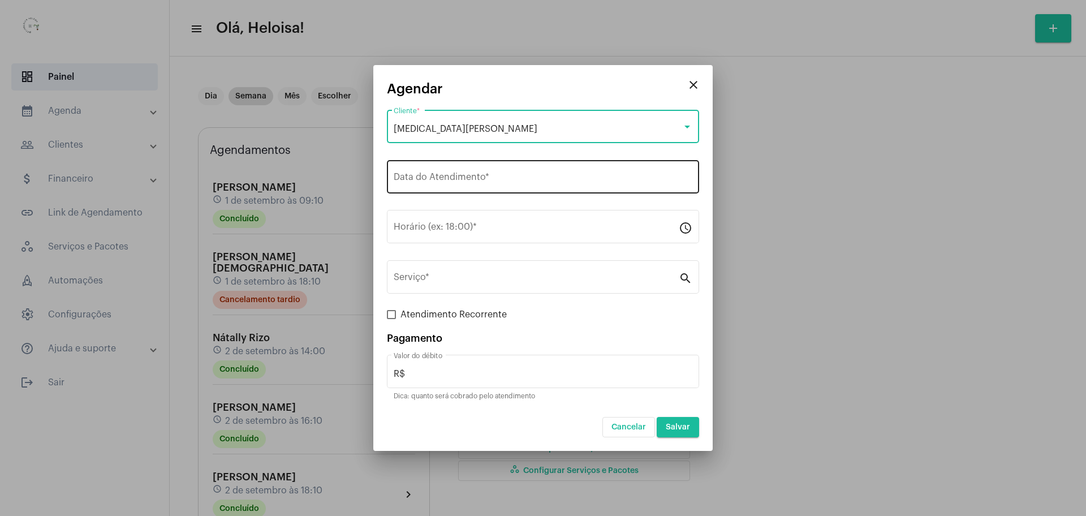
click at [460, 192] on div "Data do Atendimento *" at bounding box center [543, 176] width 299 height 36
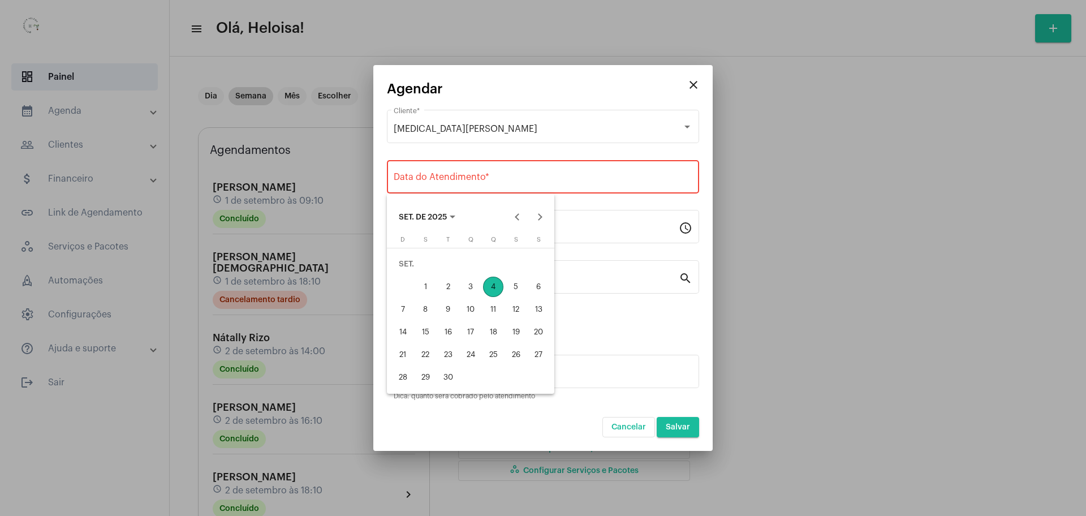
click at [426, 309] on div "8" at bounding box center [425, 309] width 20 height 20
type input "[DATE]"
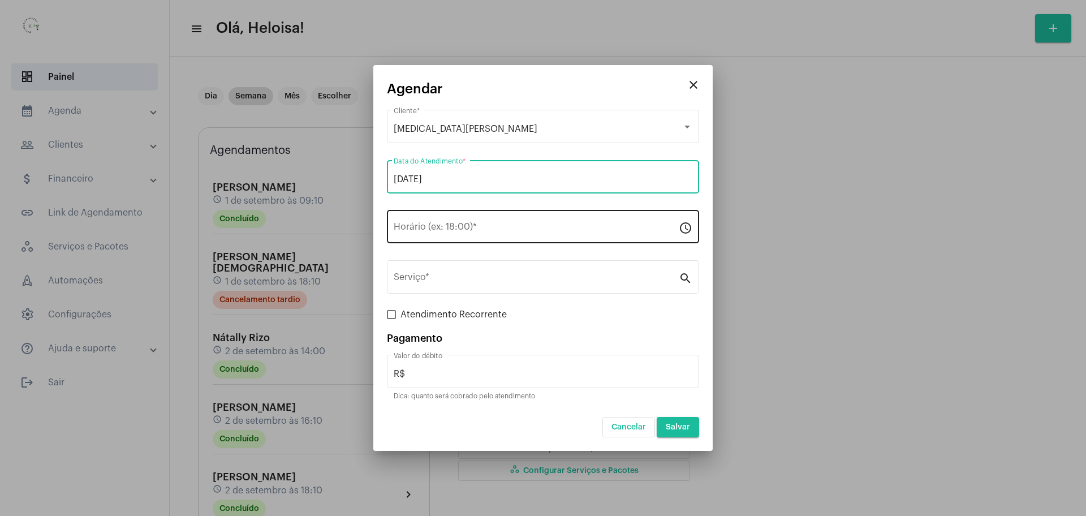
click at [420, 235] on div "Horário (ex: 18:00) *" at bounding box center [536, 226] width 285 height 36
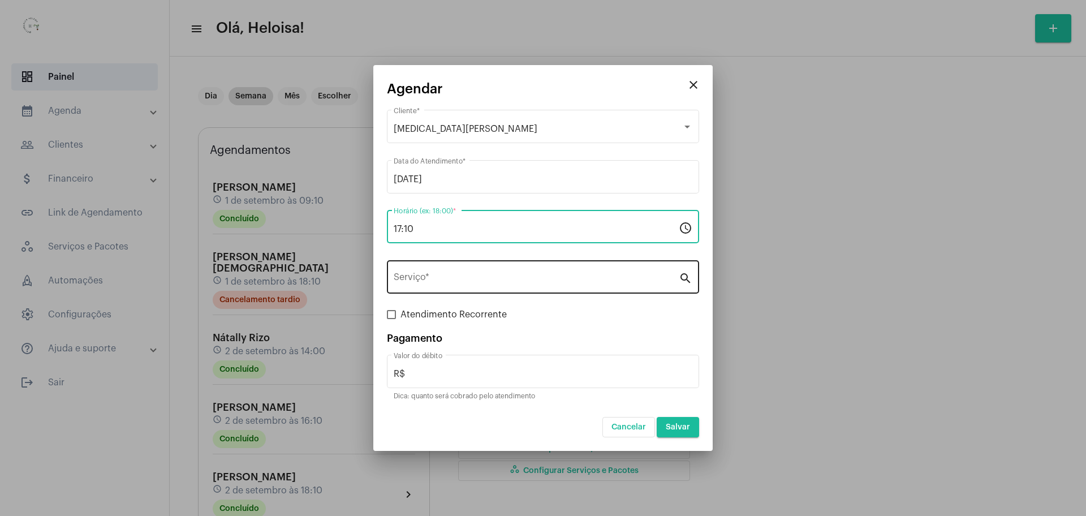
type input "17:10"
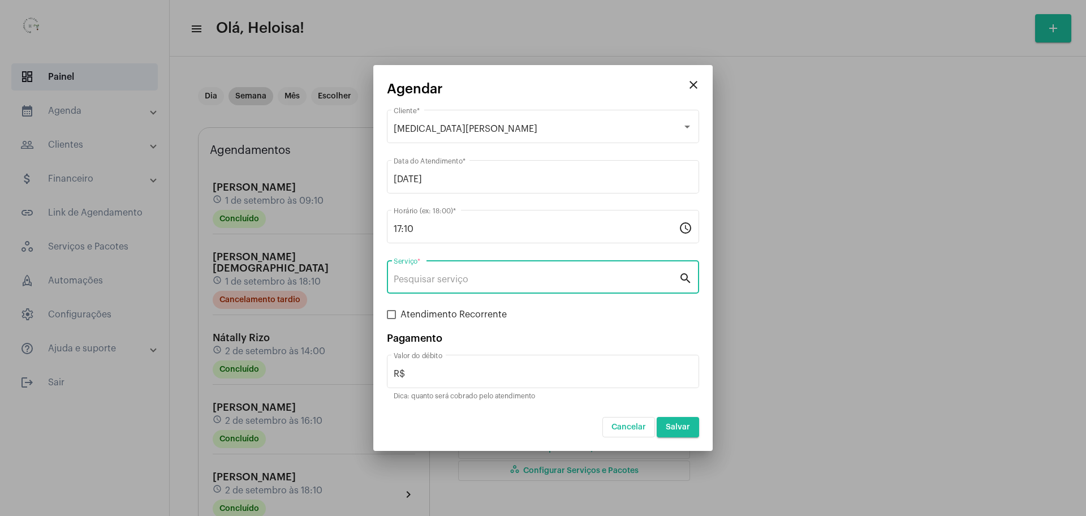
click at [445, 277] on input "Serviço *" at bounding box center [536, 279] width 285 height 10
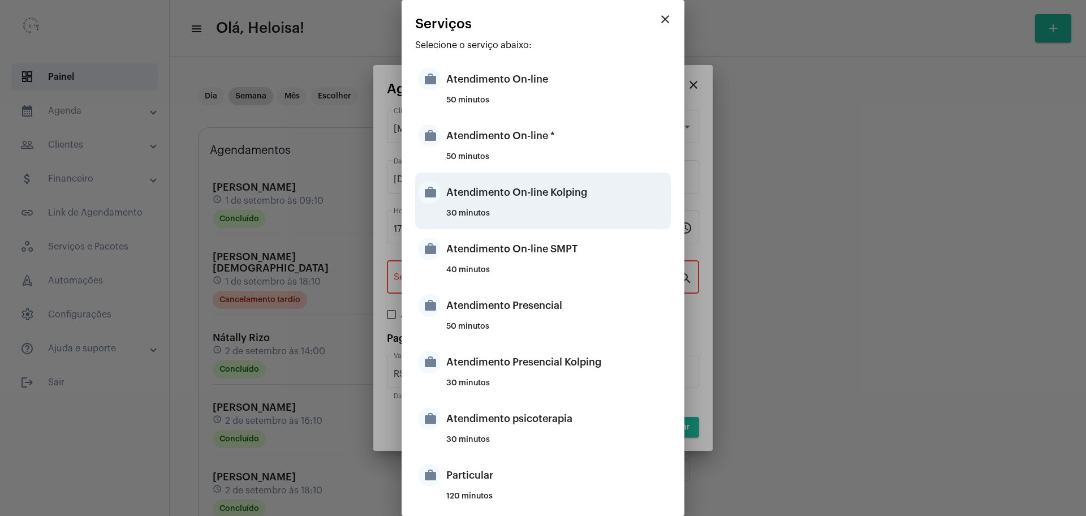
click at [549, 196] on div "Atendimento On-line Kolping" at bounding box center [557, 192] width 222 height 34
type input "Atendimento On-line Kolping"
type input "R$ 40"
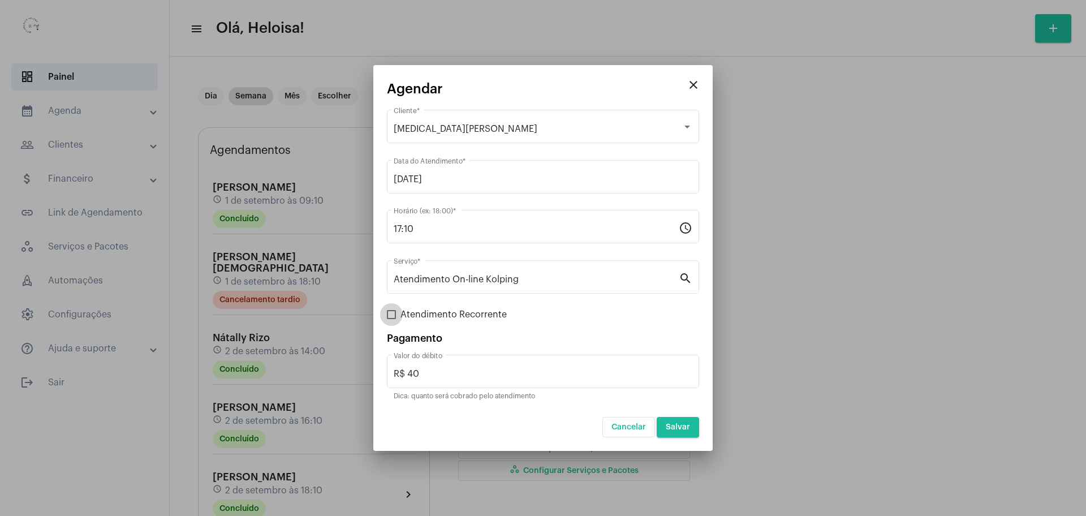
click at [399, 319] on label "Atendimento Recorrente" at bounding box center [447, 315] width 120 height 14
click at [392, 319] on input "Atendimento Recorrente" at bounding box center [391, 319] width 1 height 1
checkbox input "true"
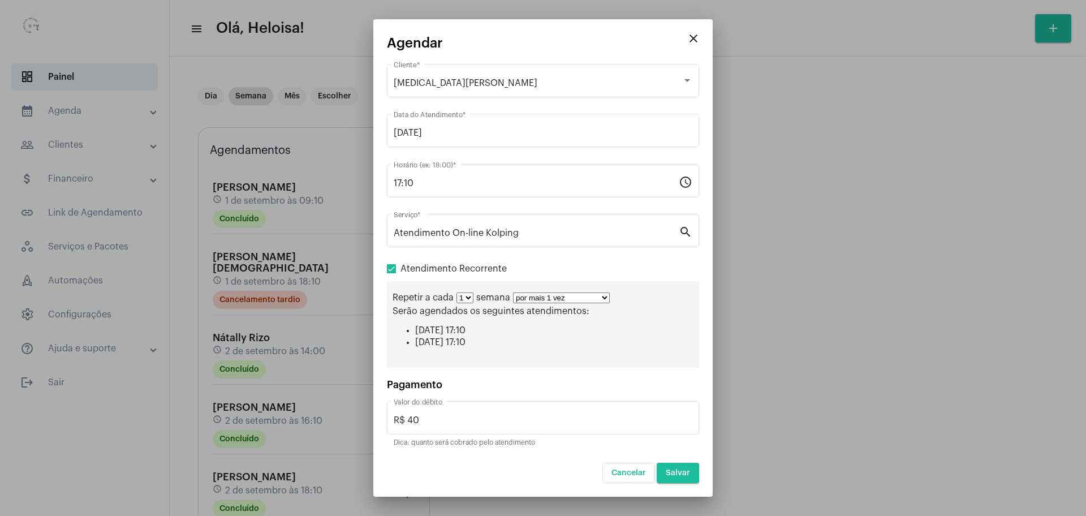
click at [569, 300] on select "por mais 1 vez por mais 2 vezes por mais 3 vezes por mais 4 vezes por mais 5 ve…" at bounding box center [561, 298] width 97 height 11
select select "9: 10"
click at [513, 293] on select "por mais 1 vez por mais 2 vezes por mais 3 vezes por mais 4 vezes por mais 5 ve…" at bounding box center [561, 298] width 97 height 11
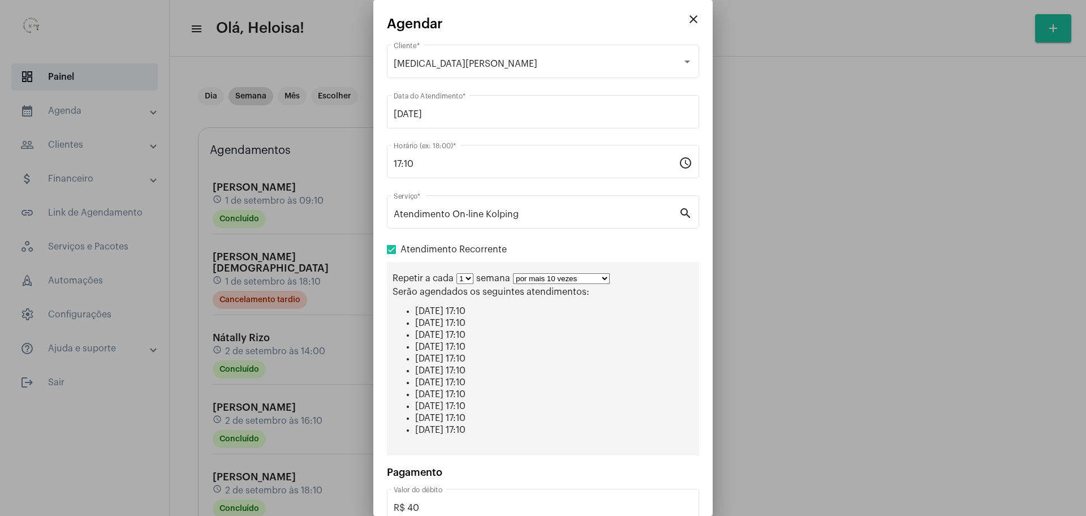
scroll to position [69, 0]
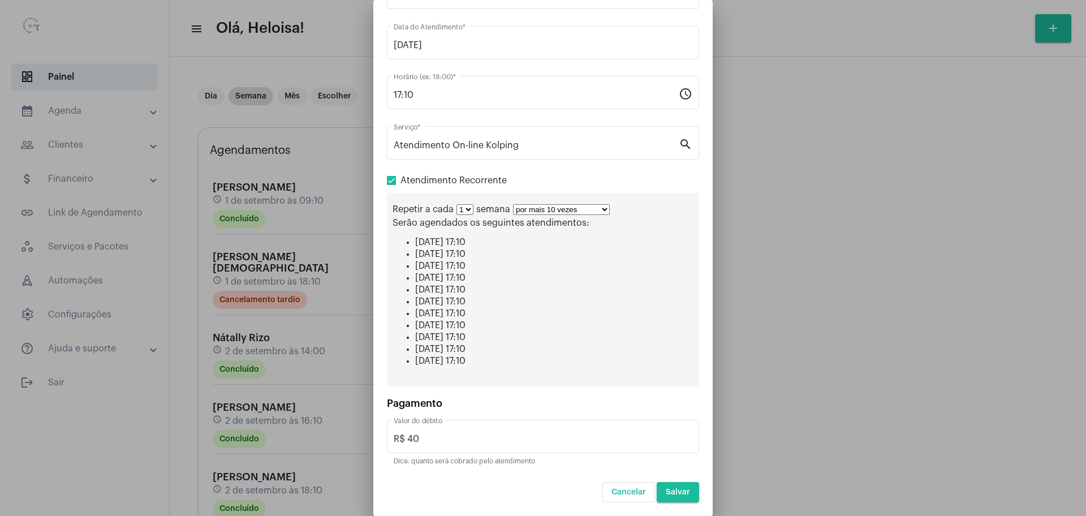
drag, startPoint x: 669, startPoint y: 495, endPoint x: 643, endPoint y: 359, distance: 137.7
click at [643, 359] on form "[MEDICAL_DATA][PERSON_NAME] Cliente * [DATE] Data do Atendimento * 17:10 Horári…" at bounding box center [543, 237] width 312 height 529
click at [667, 490] on span "Salvar" at bounding box center [678, 492] width 24 height 8
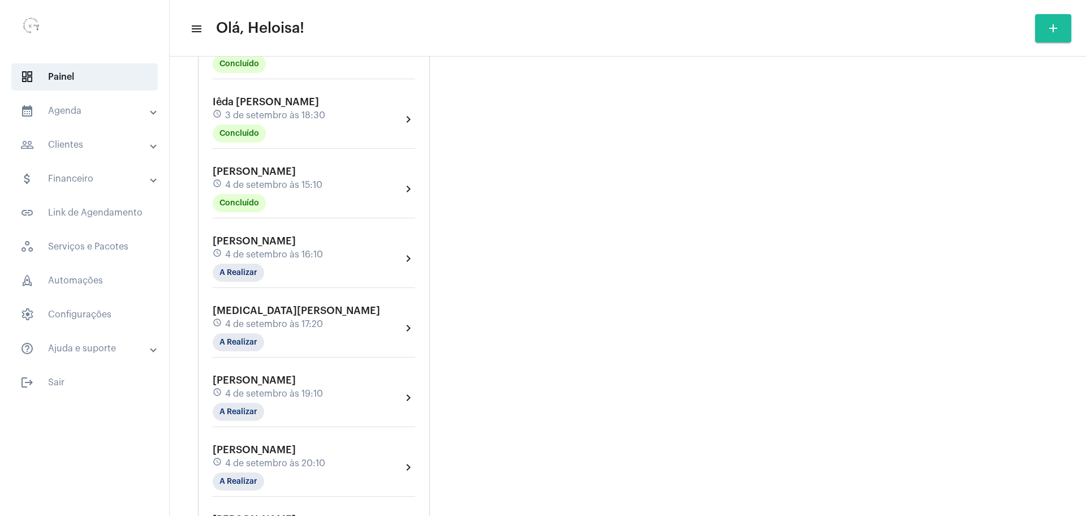
scroll to position [1485, 0]
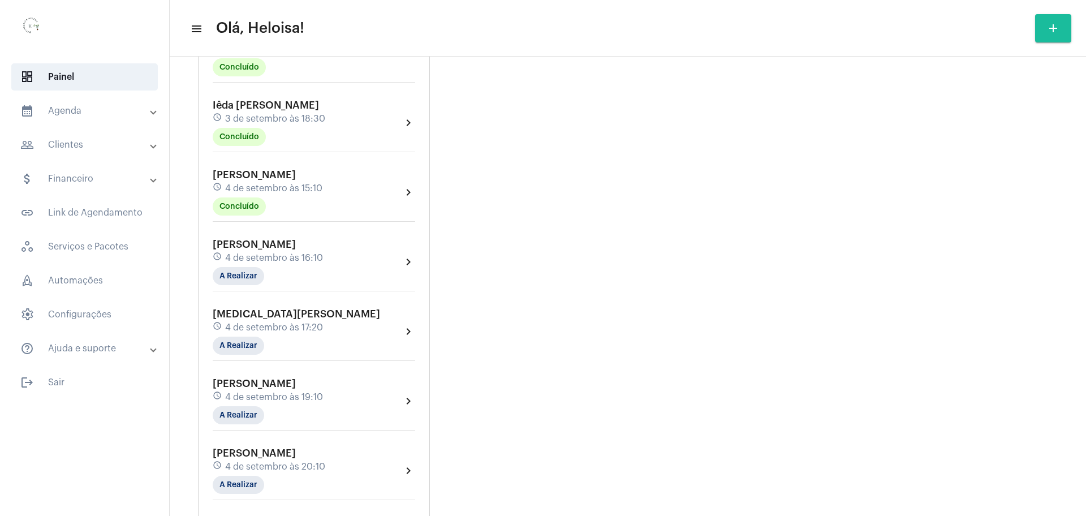
click at [239, 277] on div "Jucilene Francisca schedule [DATE] 16:10 A Realizar chevron_right" at bounding box center [314, 265] width 208 height 58
click at [239, 269] on mat-chip "A Realizar" at bounding box center [238, 276] width 51 height 18
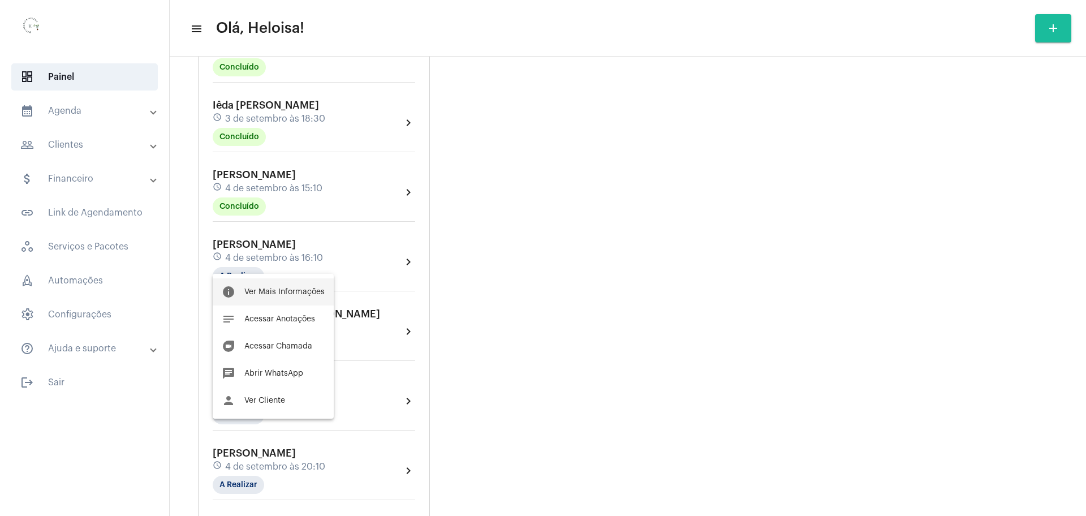
click at [272, 294] on span "Ver Mais Informações" at bounding box center [284, 292] width 80 height 8
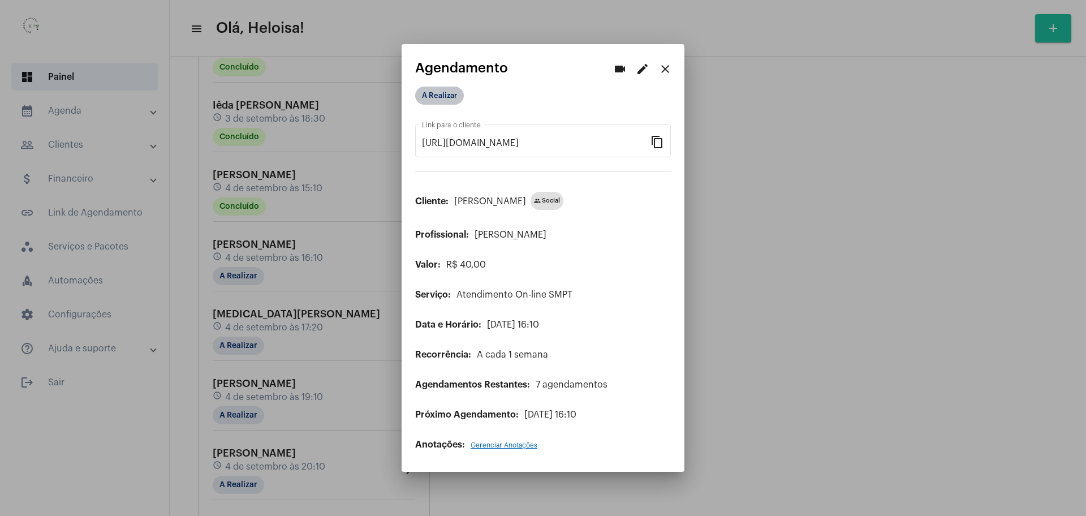
click at [438, 91] on mat-chip "A Realizar" at bounding box center [439, 96] width 49 height 18
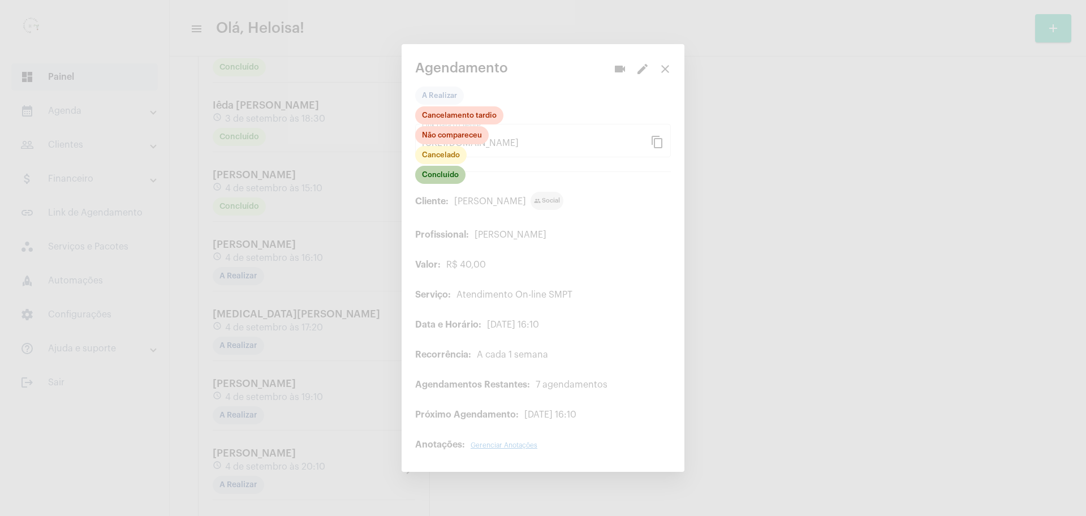
click at [428, 176] on mat-chip "Concluído" at bounding box center [440, 175] width 50 height 18
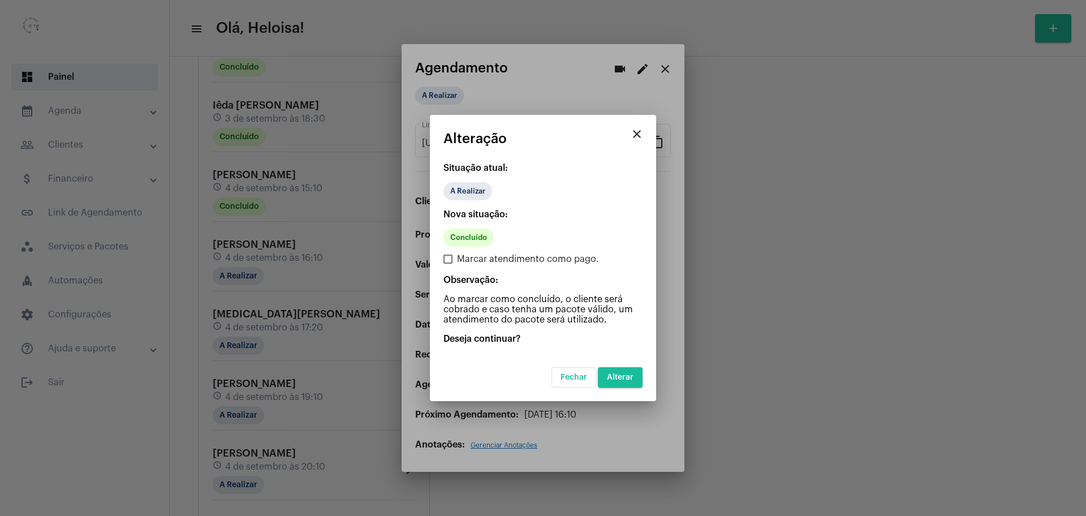
click at [620, 381] on button "Alterar" at bounding box center [620, 377] width 45 height 20
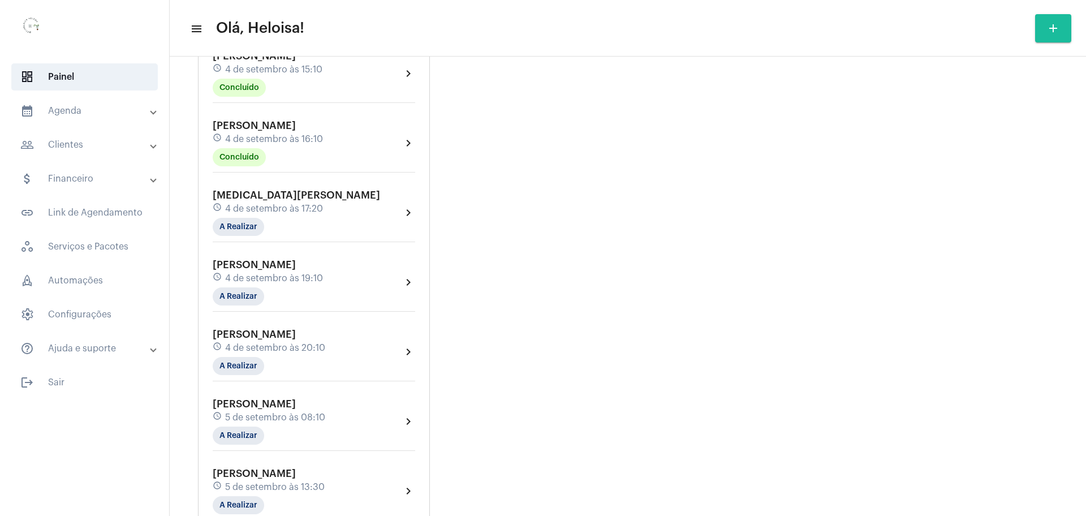
scroll to position [1568, 0]
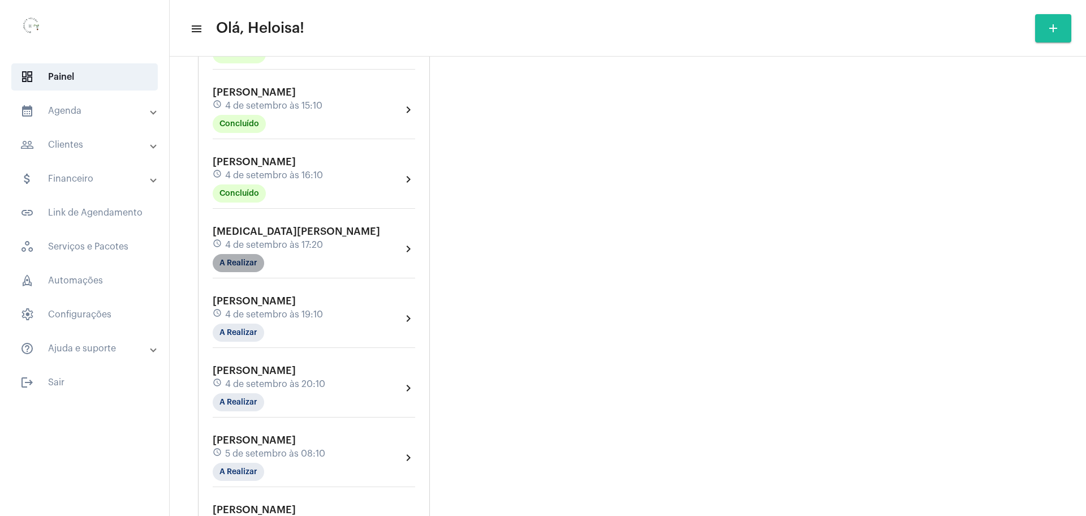
click at [244, 254] on mat-chip "A Realizar" at bounding box center [238, 263] width 51 height 18
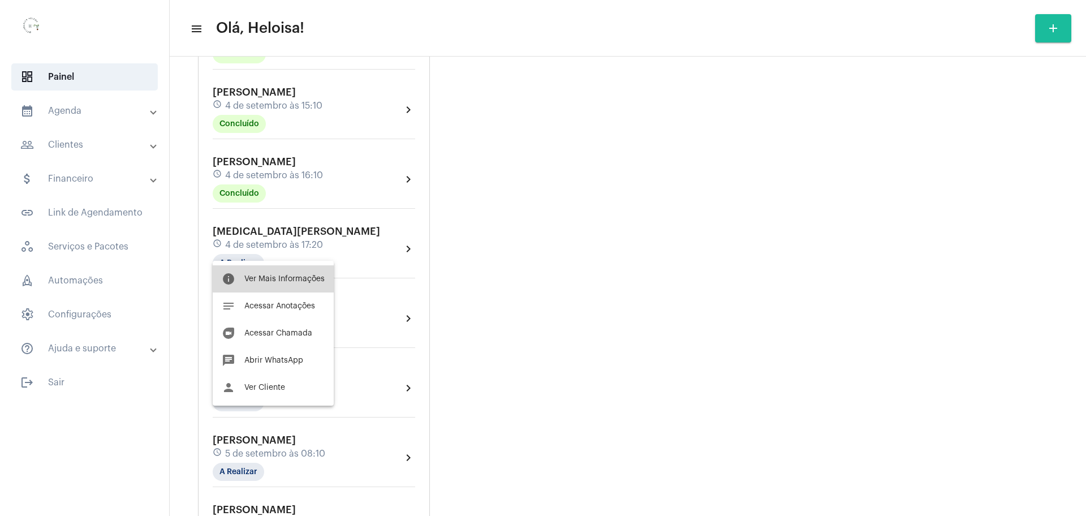
click at [296, 278] on span "Ver Mais Informações" at bounding box center [284, 279] width 80 height 8
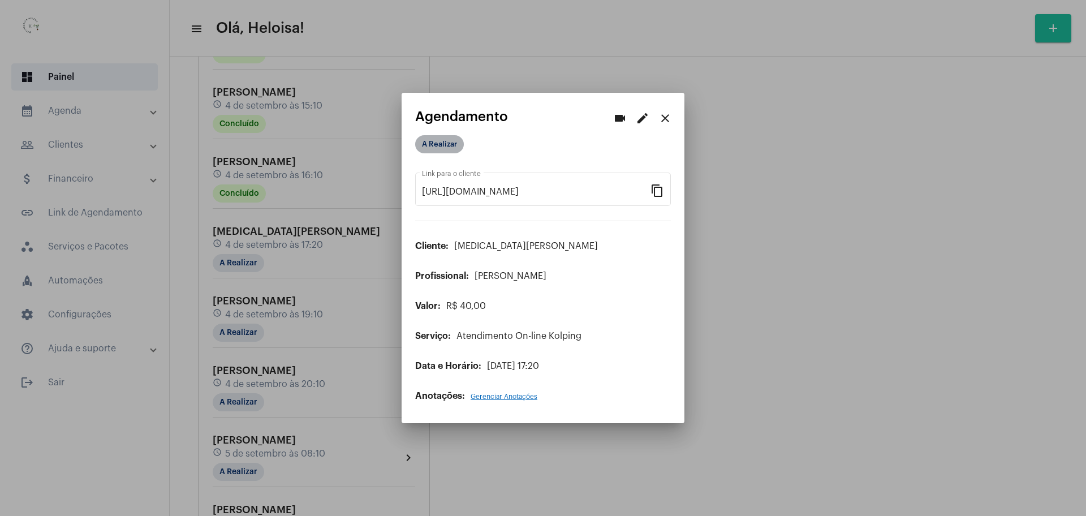
click at [441, 140] on mat-chip "A Realizar" at bounding box center [439, 144] width 49 height 18
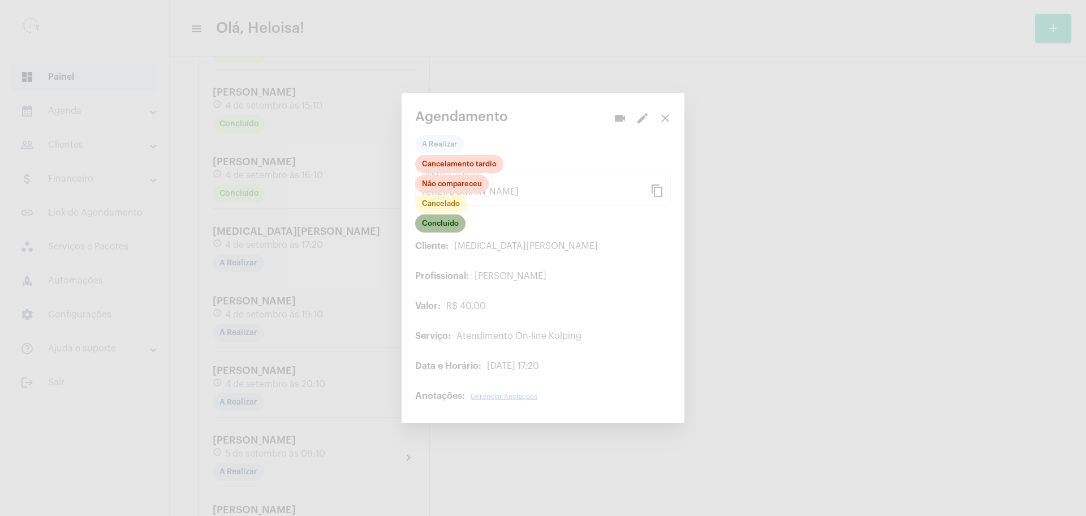
click at [444, 227] on mat-chip "Concluído" at bounding box center [440, 223] width 50 height 18
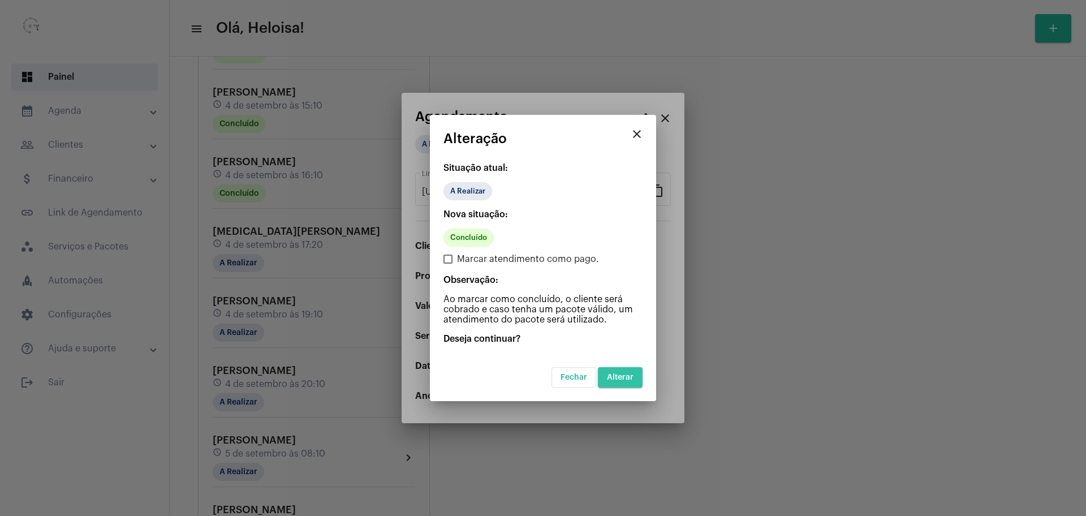
click at [618, 377] on span "Alterar" at bounding box center [620, 377] width 27 height 8
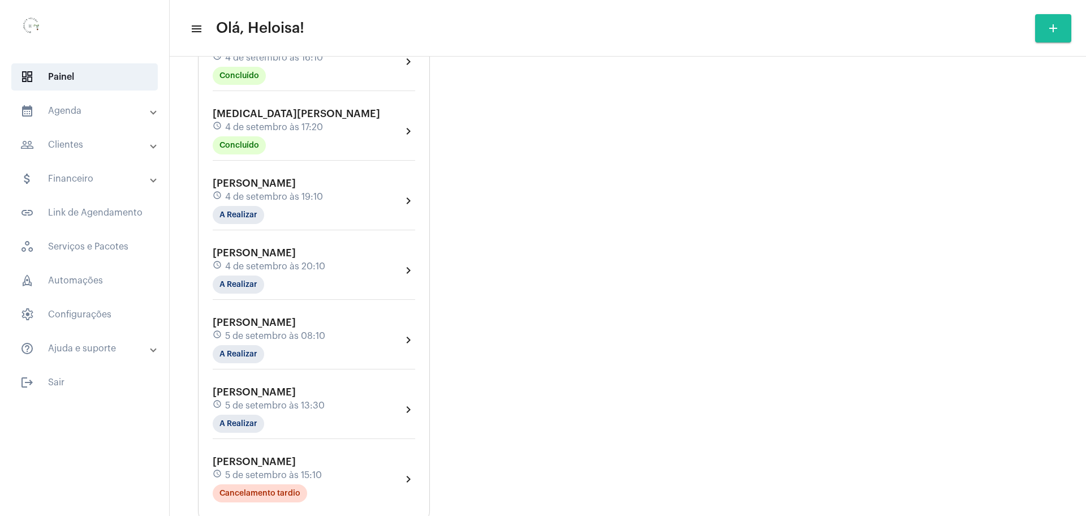
scroll to position [1709, 0]
